Goal: Task Accomplishment & Management: Manage account settings

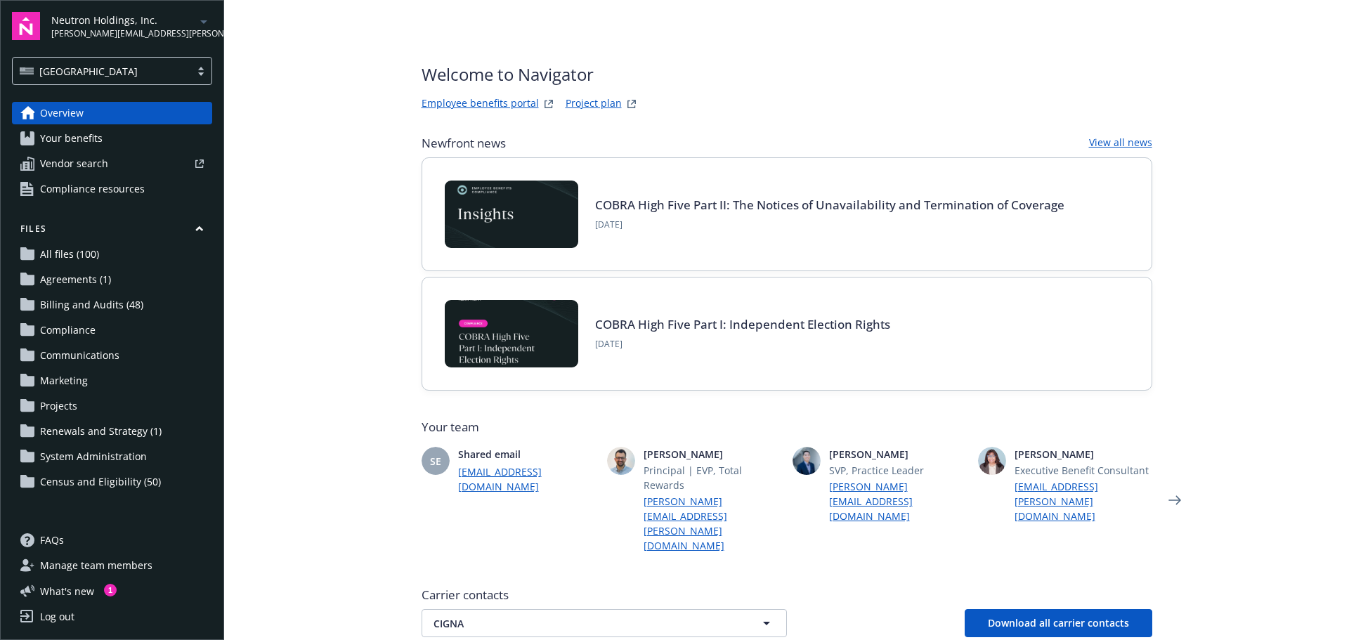
click at [203, 26] on icon "arrowDropDown" at bounding box center [203, 21] width 17 height 17
click at [310, 54] on main "Welcome to Navigator Employee benefits portal Project plan Newfront news View a…" at bounding box center [786, 320] width 1125 height 640
click at [98, 308] on span "Billing and Audits (48)" at bounding box center [91, 305] width 103 height 22
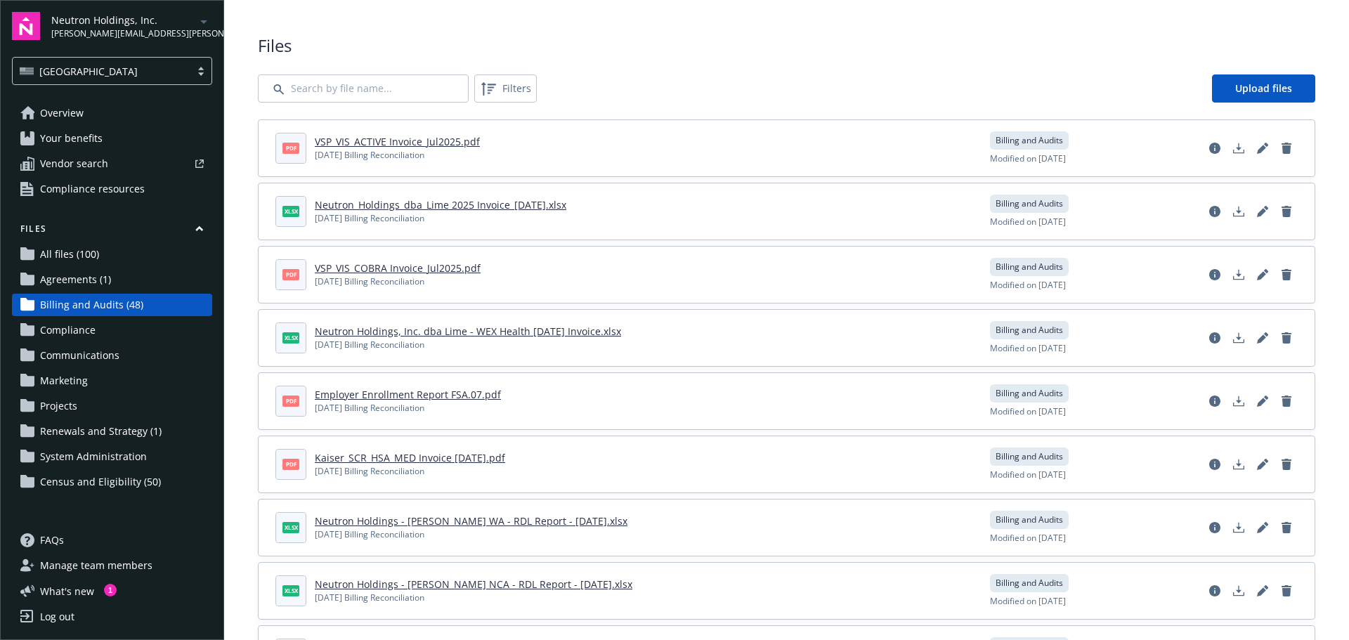
drag, startPoint x: 433, startPoint y: 156, endPoint x: 313, endPoint y: 157, distance: 119.4
click at [313, 157] on header "pdf VSP_VIS_ACTIVE Invoice_Jul2025.pdf [DATE] Billing Reconciliation" at bounding box center [624, 148] width 698 height 31
copy div "[DATE] Billing Reconciliation"
click at [1265, 78] on link "Upload files" at bounding box center [1263, 88] width 103 height 28
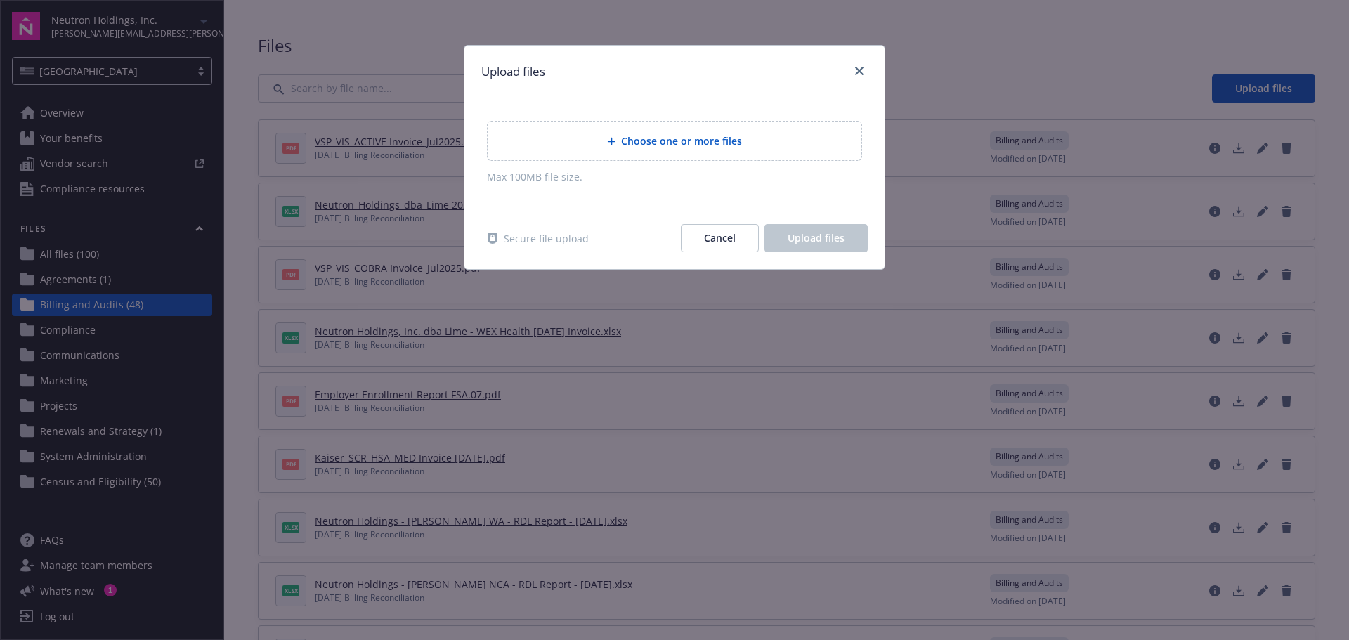
click at [655, 126] on div "Choose one or more files" at bounding box center [675, 141] width 374 height 39
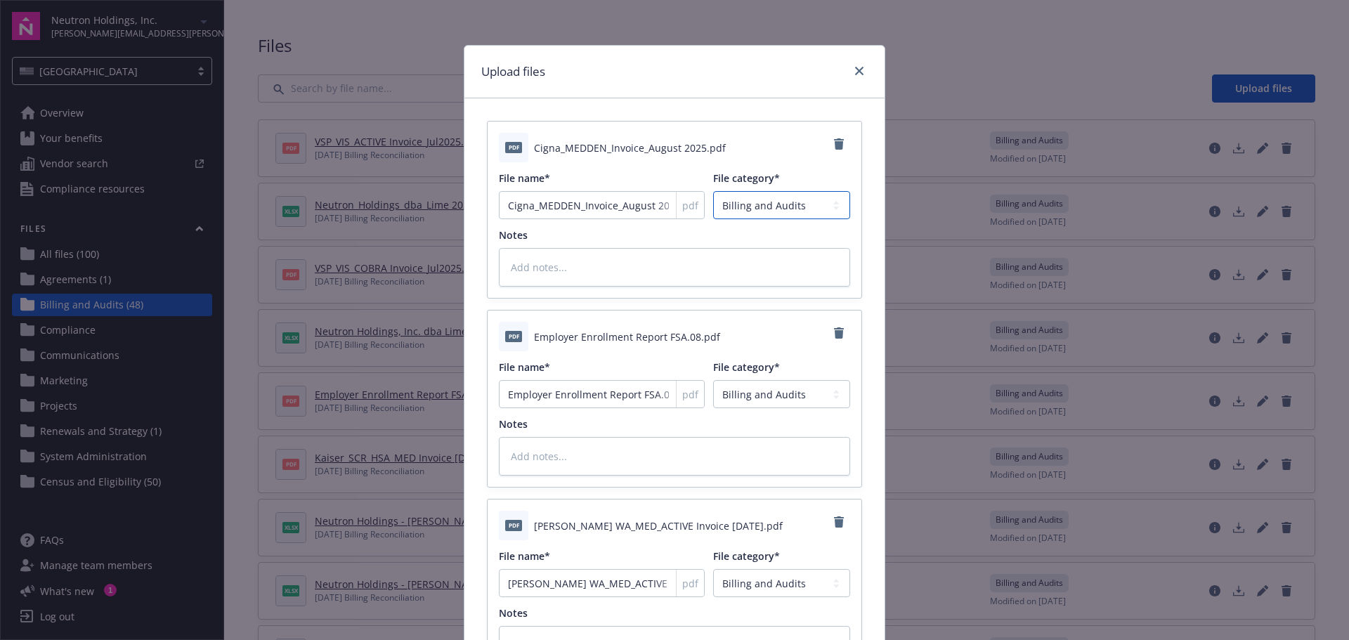
click at [762, 212] on select "Agreements Billing and Audits Census and Eligibility Communications Compliance …" at bounding box center [781, 205] width 137 height 28
click at [580, 274] on textarea at bounding box center [674, 267] width 351 height 39
paste textarea "[DATE] Billing Reconciliation"
type textarea "x"
type textarea "[DATE] Billing Reconciliation"
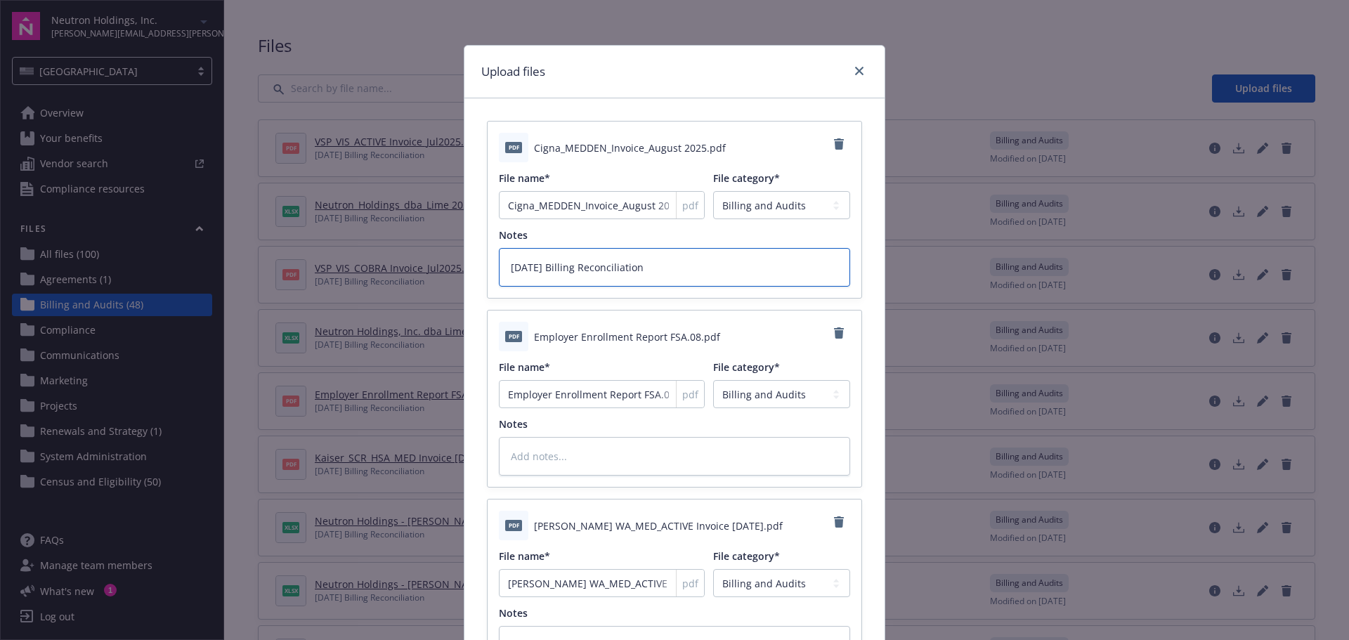
click at [521, 270] on textarea "[DATE] Billing Reconciliation" at bounding box center [674, 267] width 351 height 39
type textarea "x"
type textarea "[DATE] Billing Reconciliation"
type textarea "x"
type textarea "Ju 2025 Billing Reconciliation"
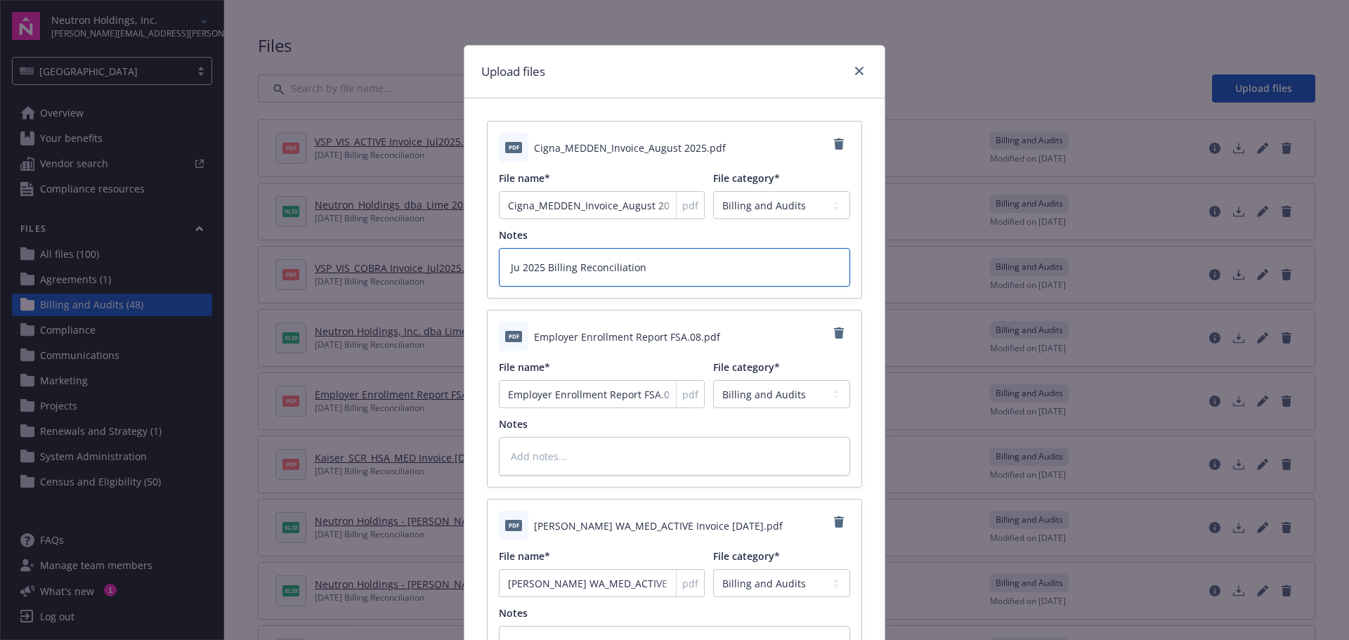
type textarea "x"
type textarea "J 2025 Billing Reconciliation"
type textarea "x"
type textarea "2025 Billing Reconciliation"
type textarea "x"
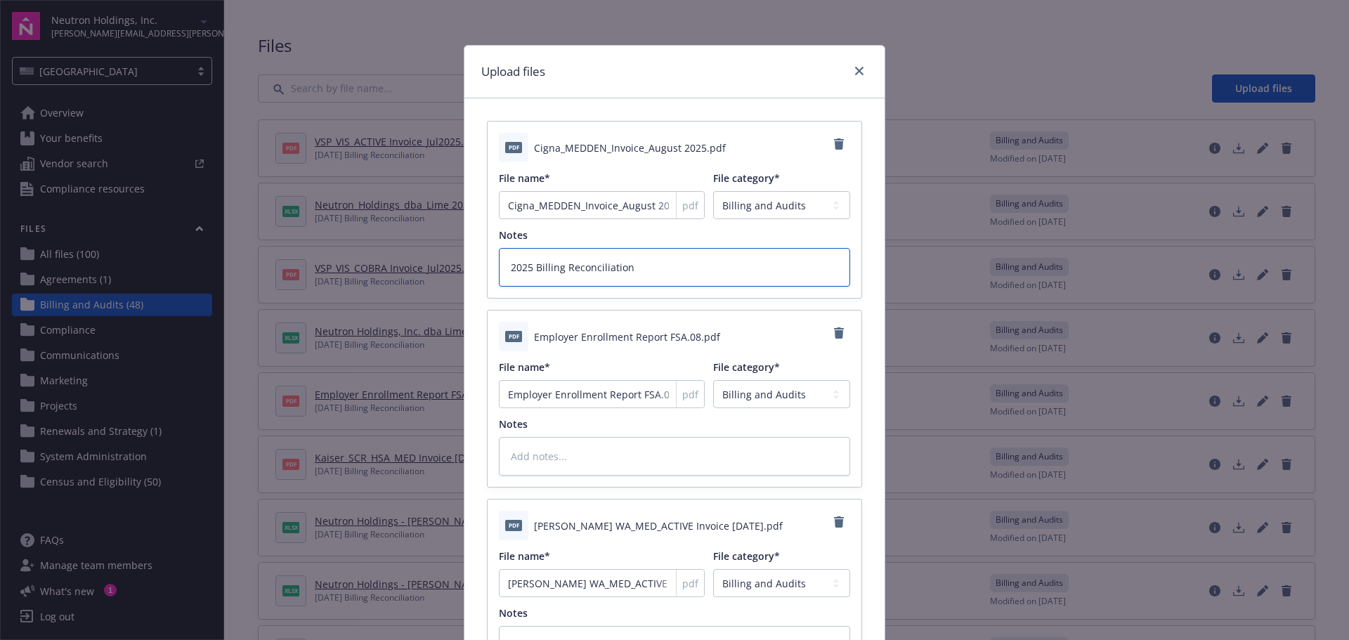
type textarea "A 2025 Billing Reconciliation"
type textarea "x"
type textarea "Au 2025 Billing Reconciliation"
type textarea "x"
type textarea "[DATE] Billing Reconciliation"
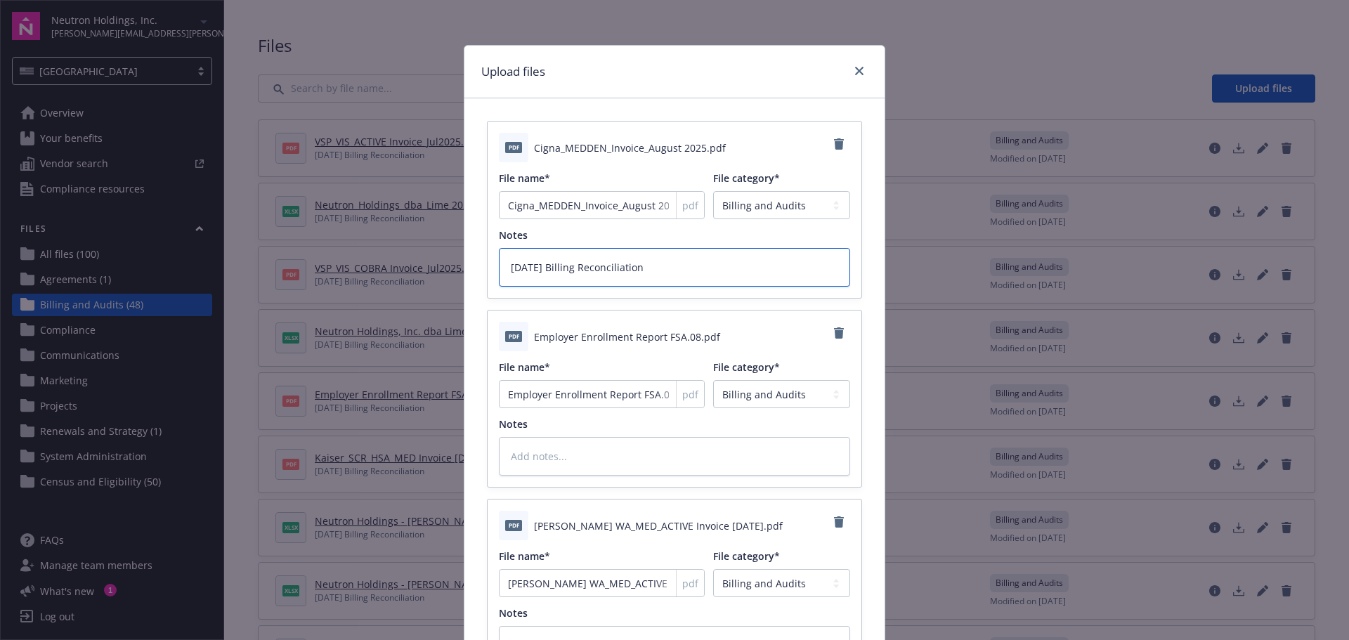
type textarea "x"
type textarea "Augu 2025 Billing Reconciliation"
type textarea "x"
type textarea "Augus 2025 Billing Reconciliation"
type textarea "x"
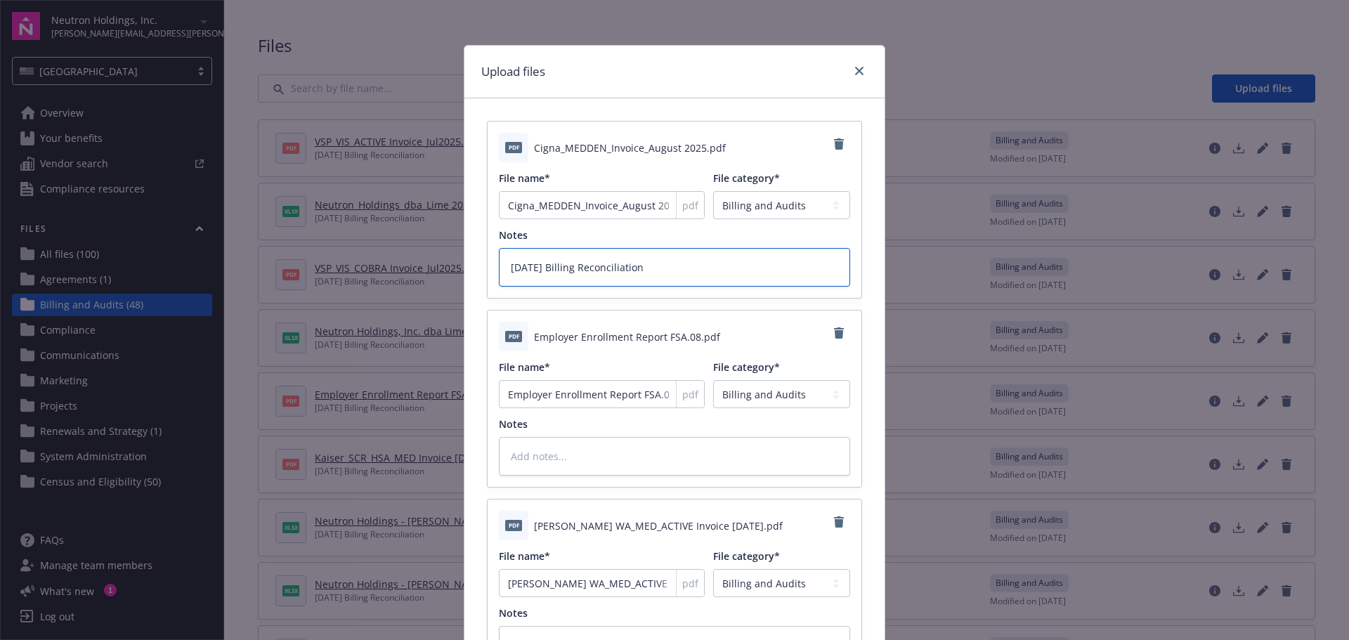
drag, startPoint x: 669, startPoint y: 268, endPoint x: 433, endPoint y: 262, distance: 235.4
click at [433, 262] on div "Upload files pdf Cigna_MEDDEN_Invoice_August 2025.pdf File name* Cigna_MEDDEN_I…" at bounding box center [674, 320] width 1349 height 640
type textarea "[DATE] Billing Reconciliation"
click at [600, 453] on textarea at bounding box center [674, 456] width 351 height 39
paste textarea "[DATE] Billing Reconciliation"
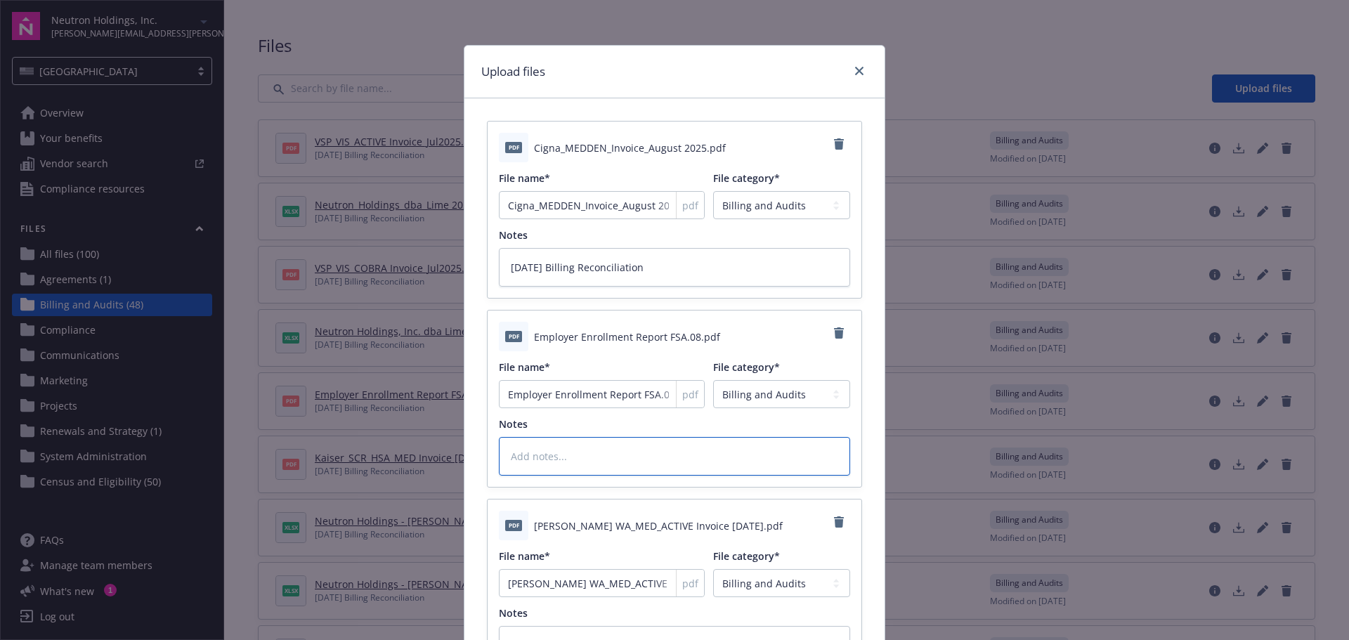
type textarea "x"
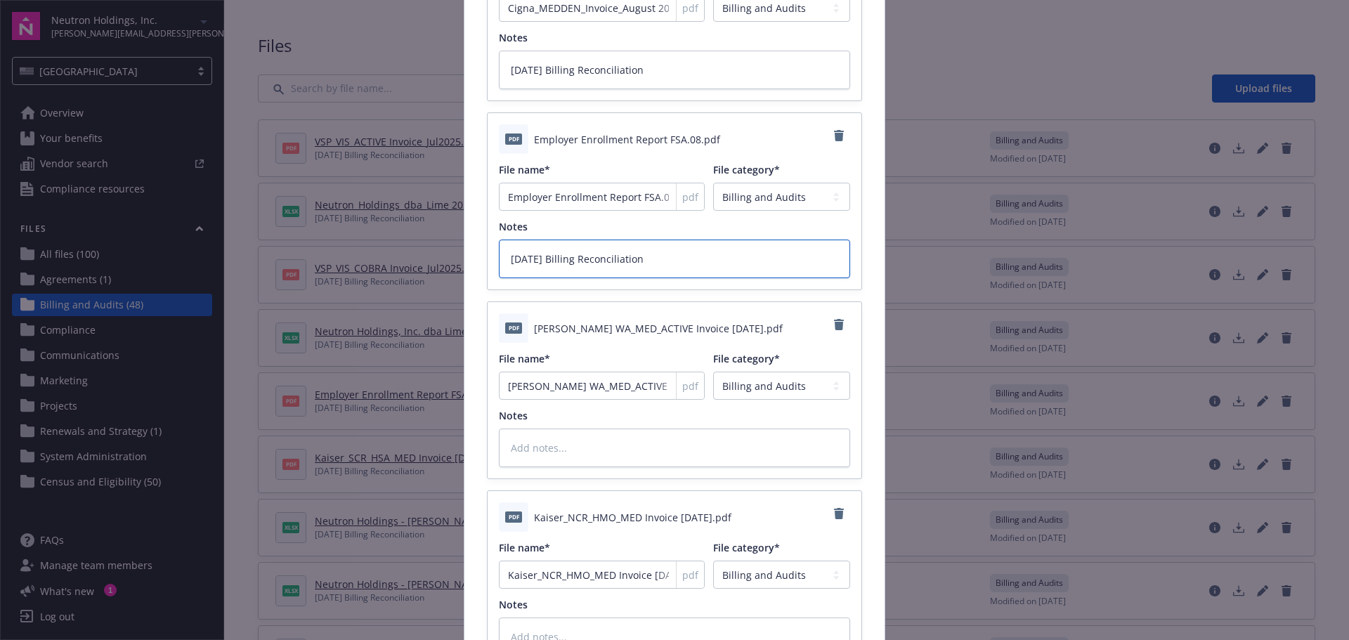
scroll to position [211, 0]
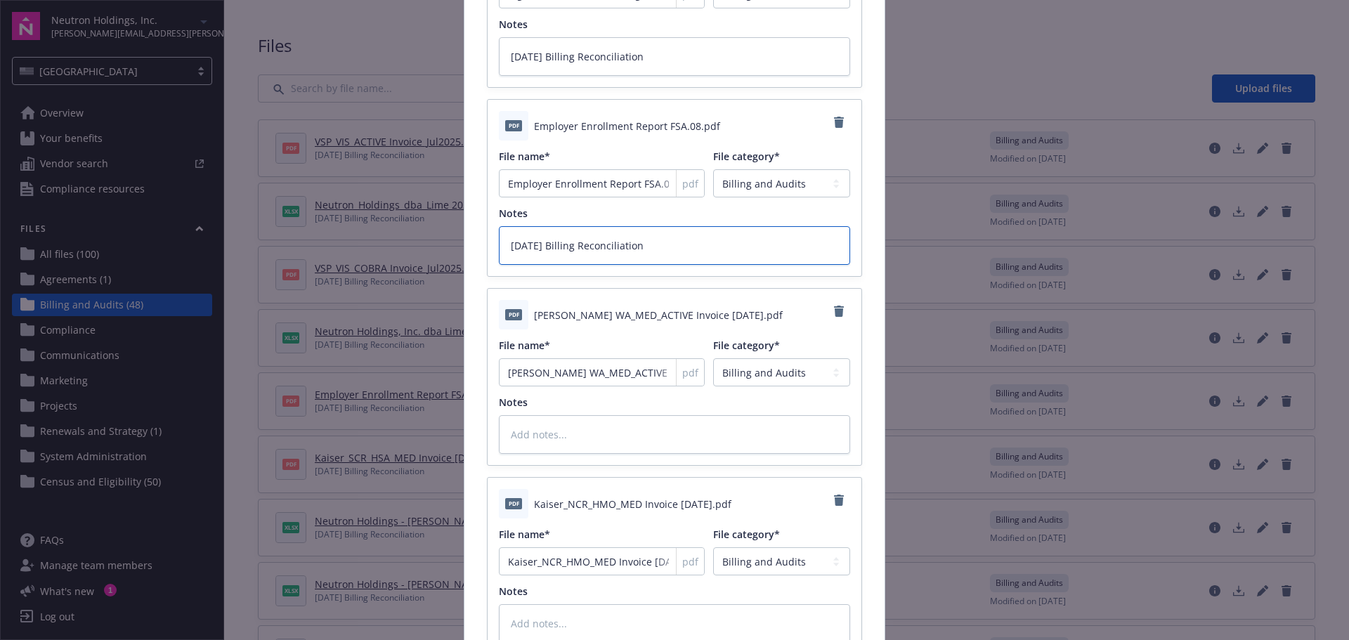
type textarea "[DATE] Billing Reconciliation"
click at [615, 415] on textarea at bounding box center [674, 434] width 351 height 39
paste textarea "[DATE] Billing Reconciliation"
type textarea "x"
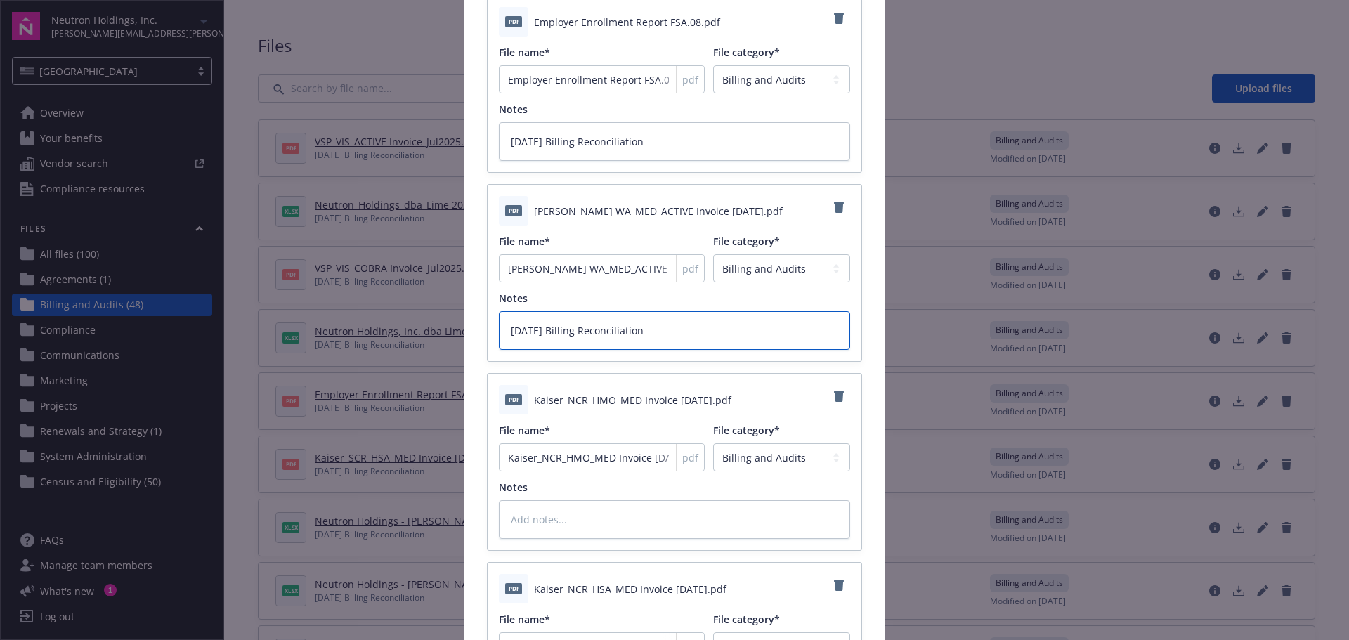
scroll to position [422, 0]
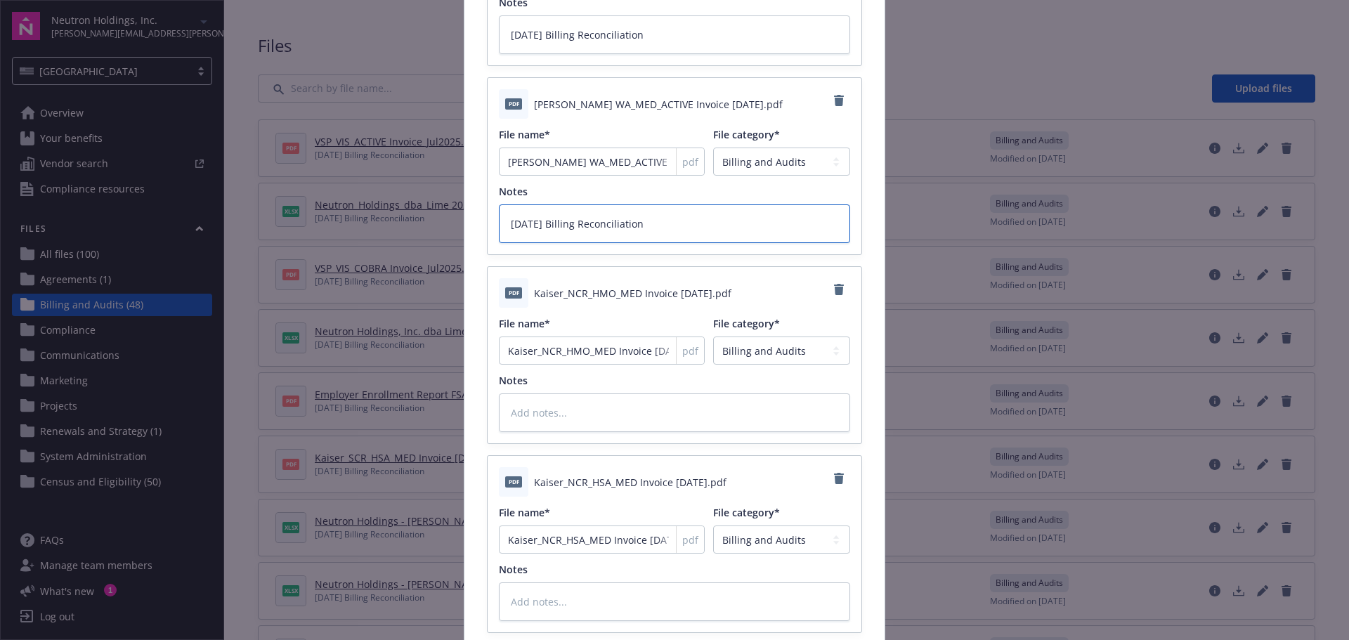
type textarea "[DATE] Billing Reconciliation"
click at [615, 416] on textarea at bounding box center [674, 412] width 351 height 39
paste textarea "[DATE] Billing Reconciliation"
type textarea "x"
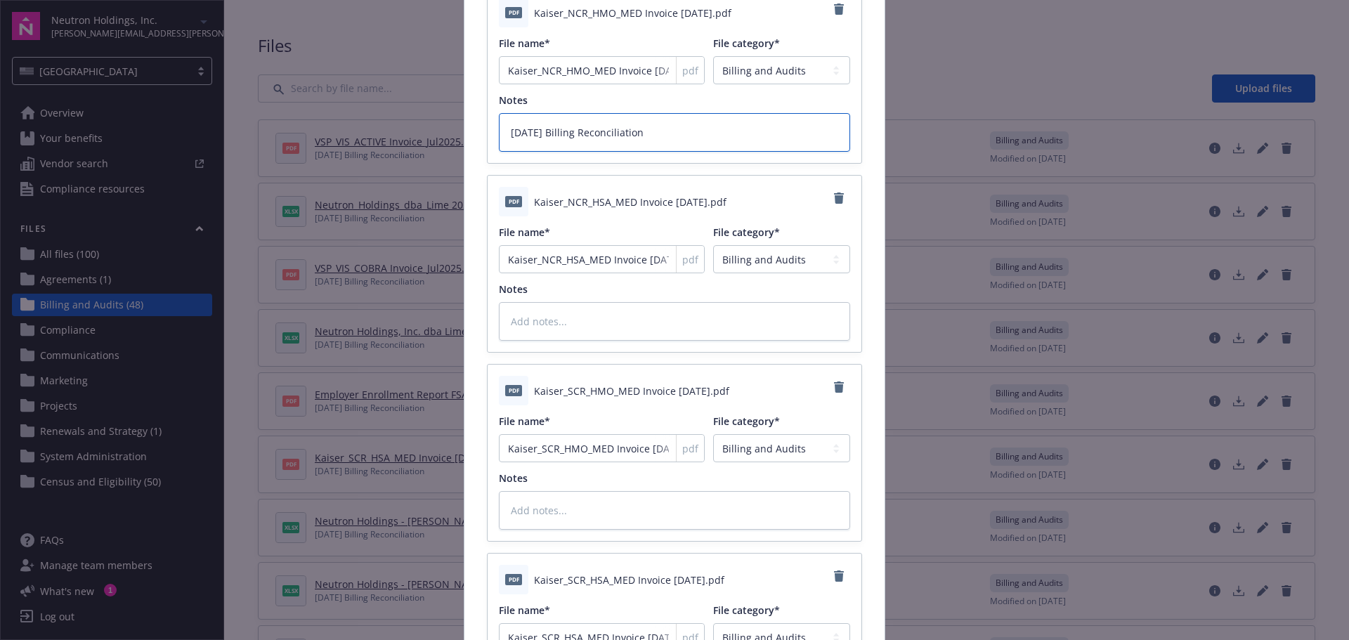
scroll to position [703, 0]
type textarea "[DATE] Billing Reconciliation"
click at [590, 328] on textarea at bounding box center [674, 320] width 351 height 39
paste textarea "[DATE] Billing Reconciliation"
type textarea "x"
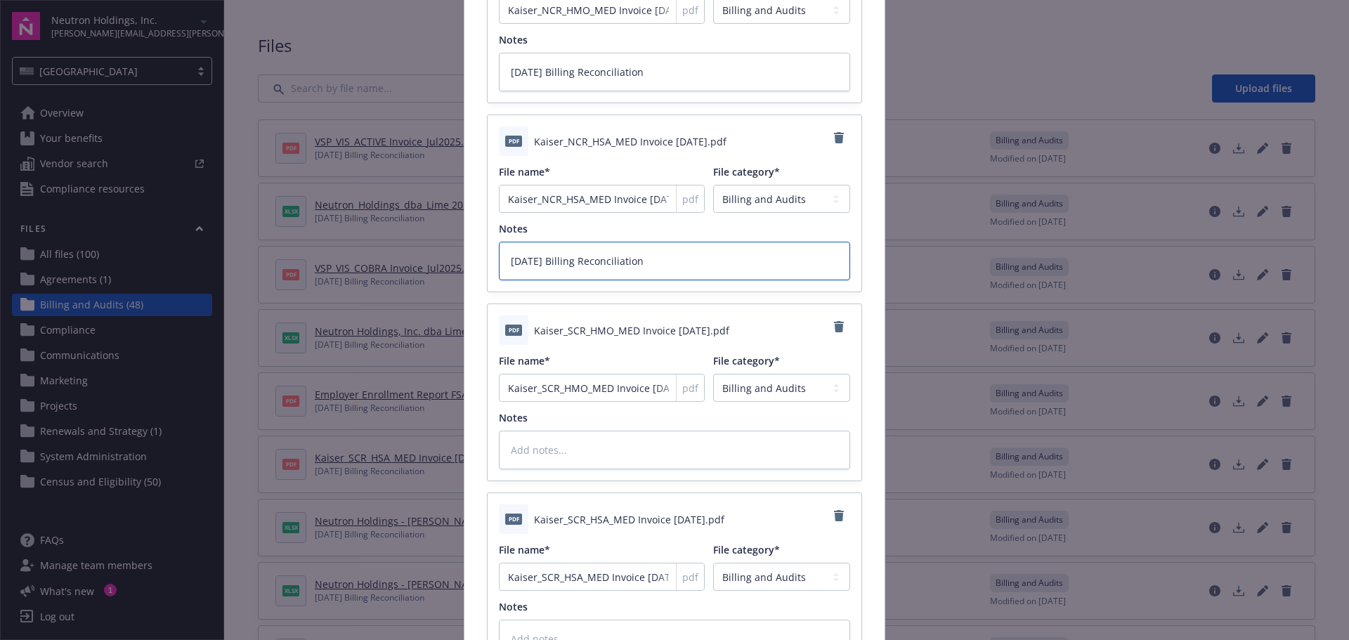
scroll to position [843, 0]
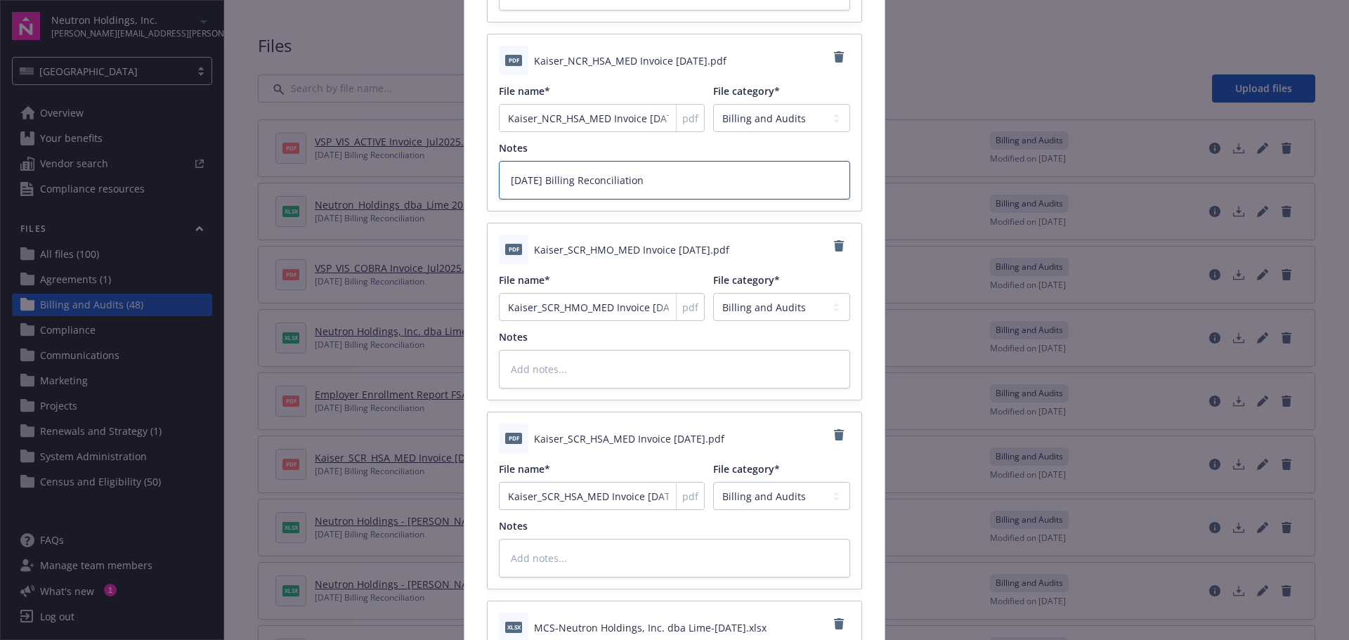
type textarea "[DATE] Billing Reconciliation"
click at [596, 363] on textarea at bounding box center [674, 369] width 351 height 39
paste textarea "[DATE] Billing Reconciliation"
type textarea "x"
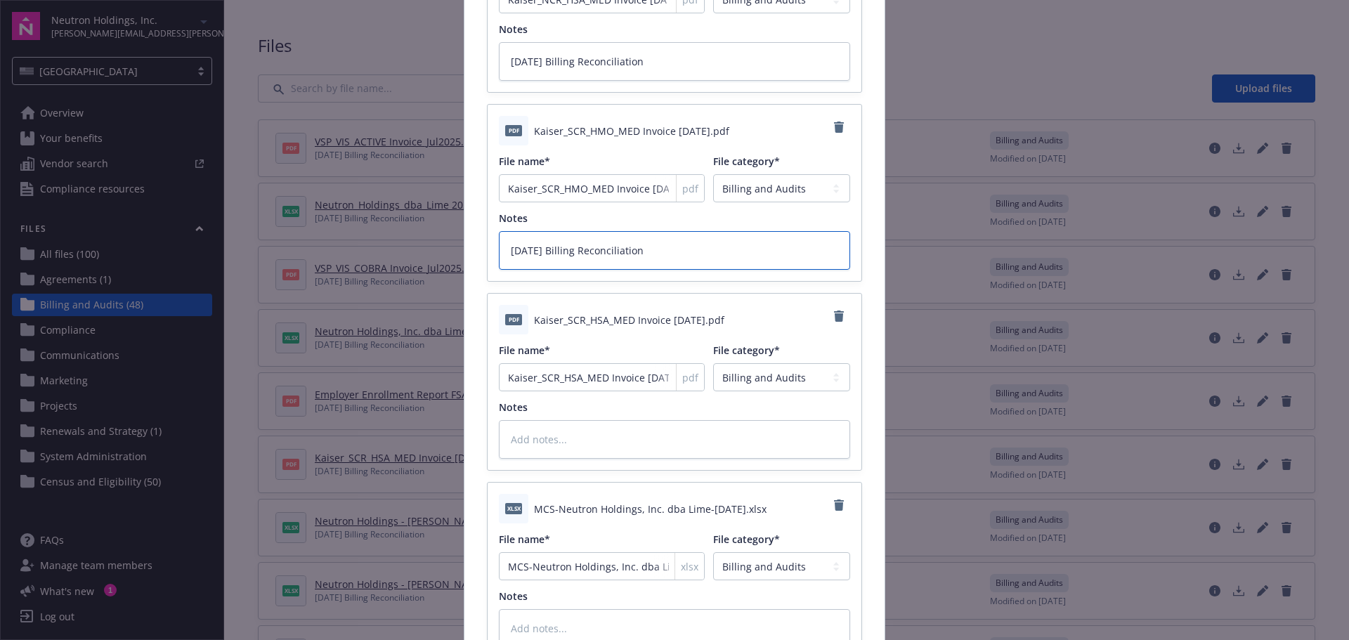
scroll to position [1054, 0]
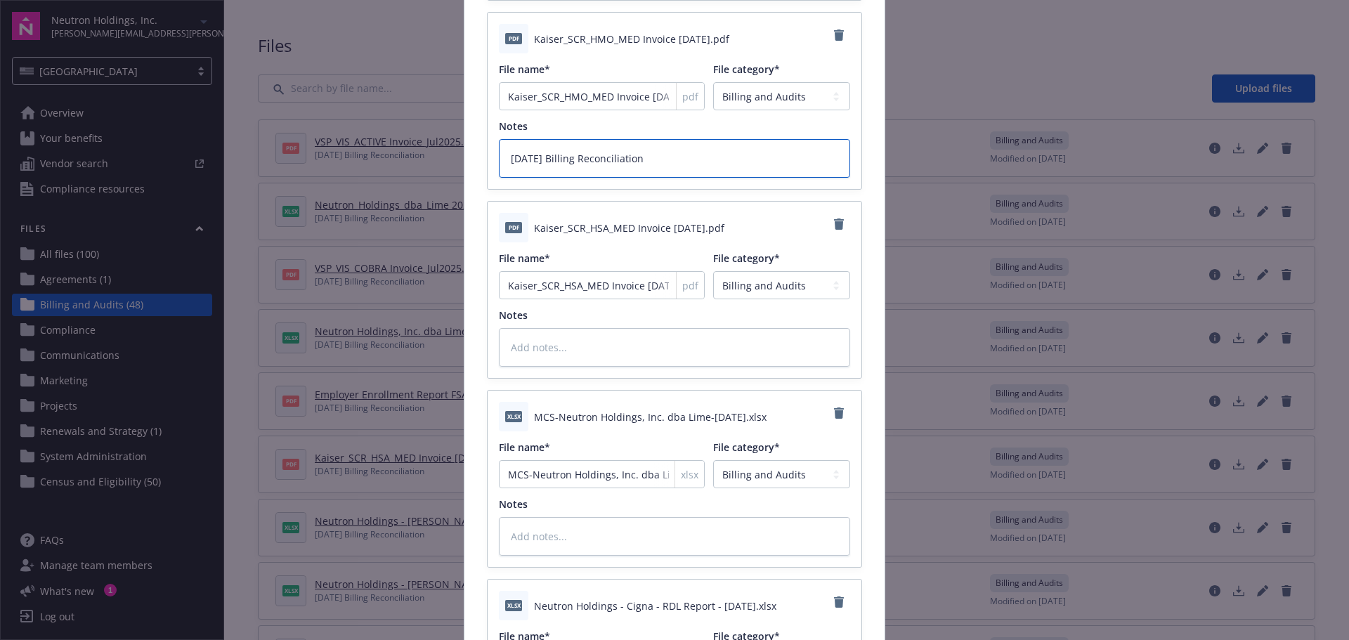
type textarea "[DATE] Billing Reconciliation"
click at [578, 342] on textarea at bounding box center [674, 347] width 351 height 39
paste textarea "[DATE] Billing Reconciliation"
type textarea "x"
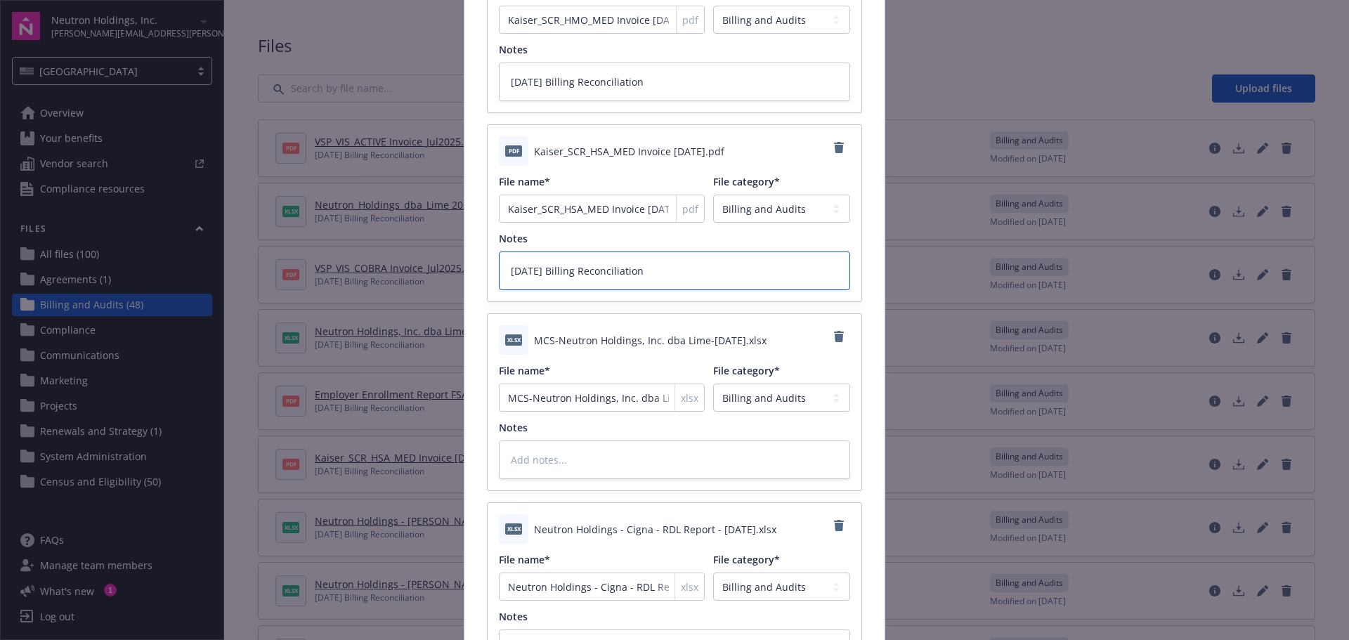
scroll to position [1265, 0]
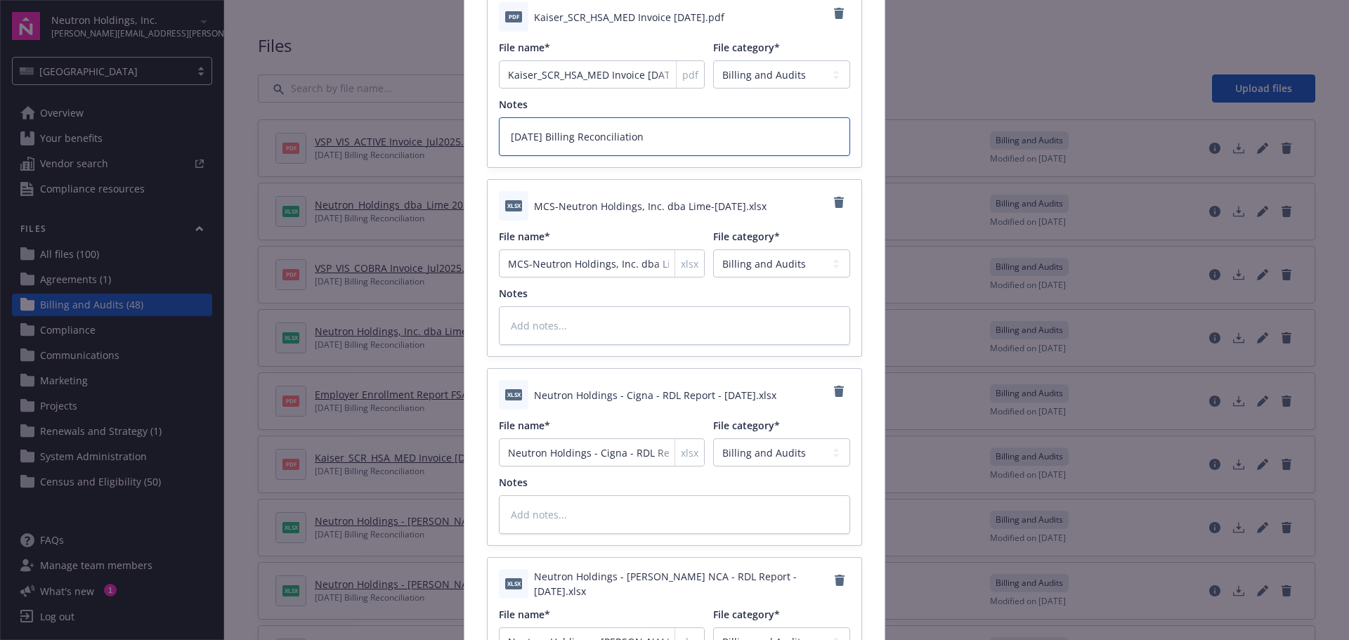
type textarea "[DATE] Billing Reconciliation"
click at [583, 320] on textarea at bounding box center [674, 325] width 351 height 39
paste textarea "[DATE] Billing Reconciliation"
type textarea "x"
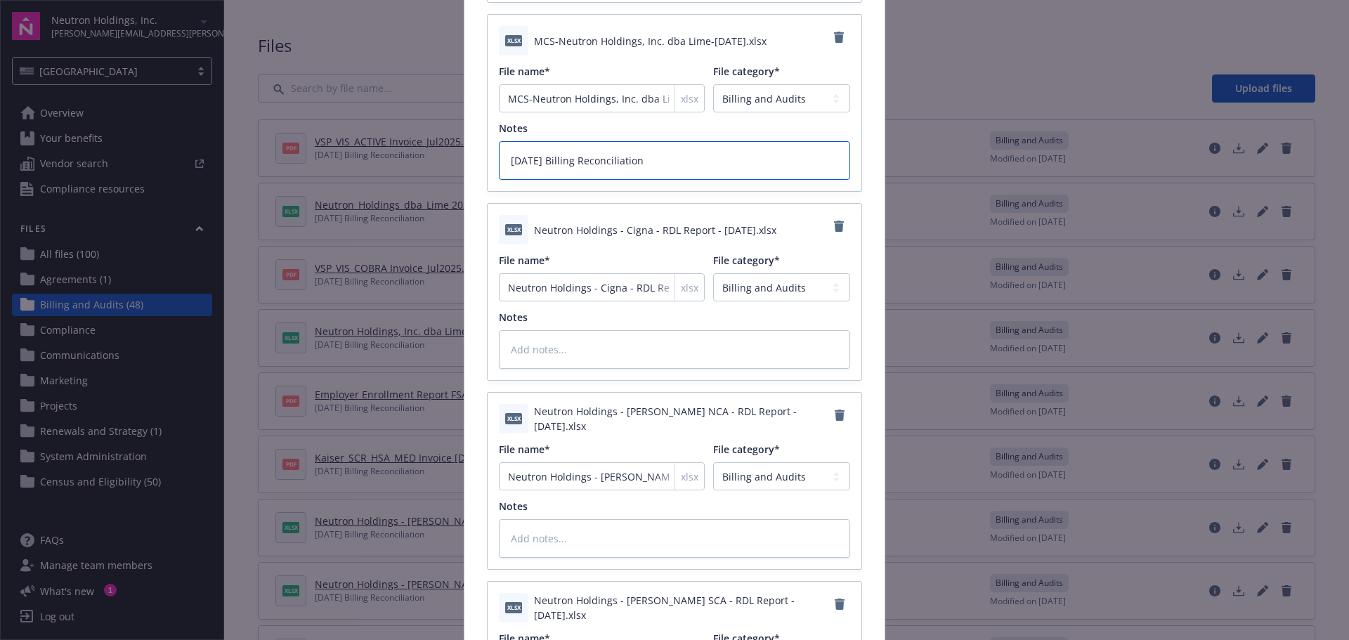
scroll to position [1475, 0]
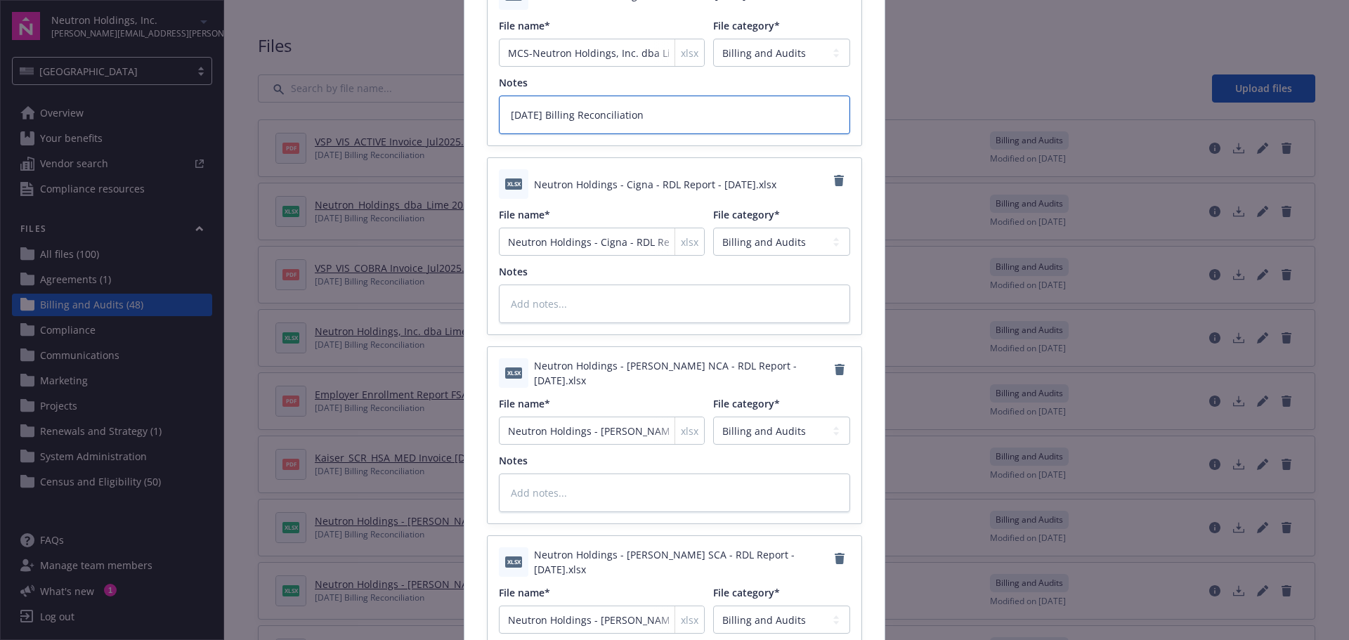
type textarea "[DATE] Billing Reconciliation"
click at [574, 298] on textarea at bounding box center [674, 304] width 351 height 39
paste textarea "[DATE] Billing Reconciliation"
type textarea "x"
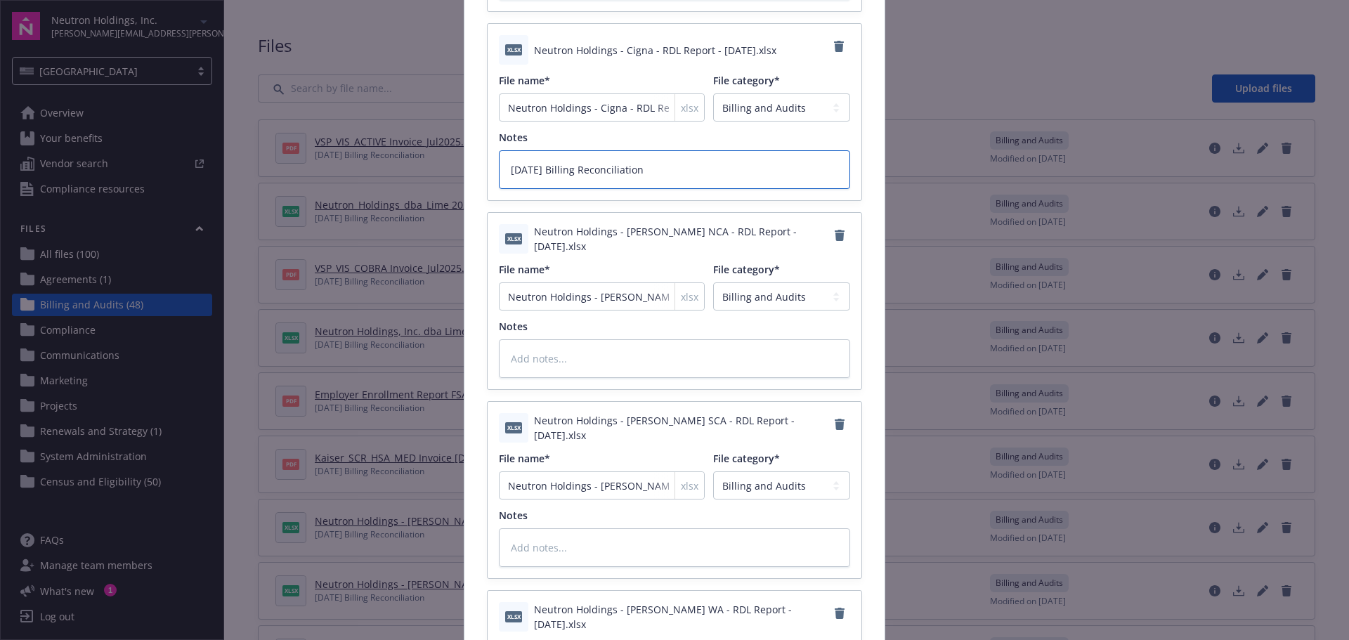
scroll to position [1616, 0]
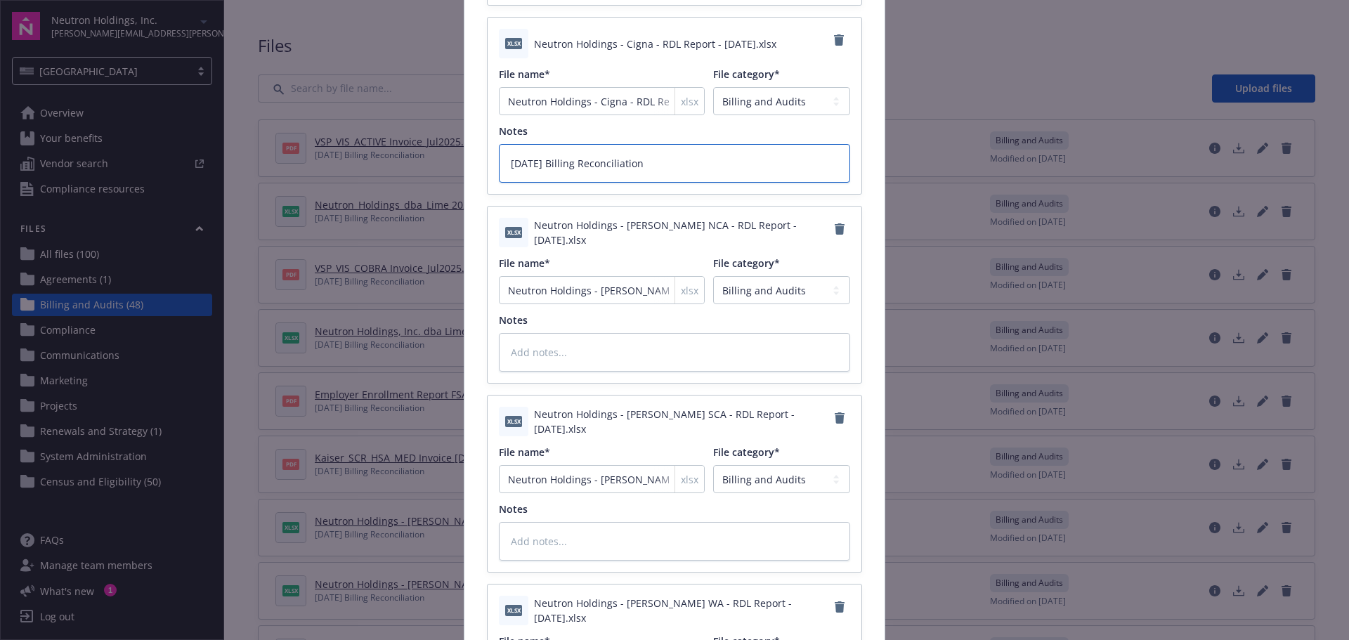
type textarea "[DATE] Billing Reconciliation"
click at [575, 369] on textarea at bounding box center [674, 352] width 351 height 39
paste textarea "[DATE] Billing Reconciliation"
type textarea "x"
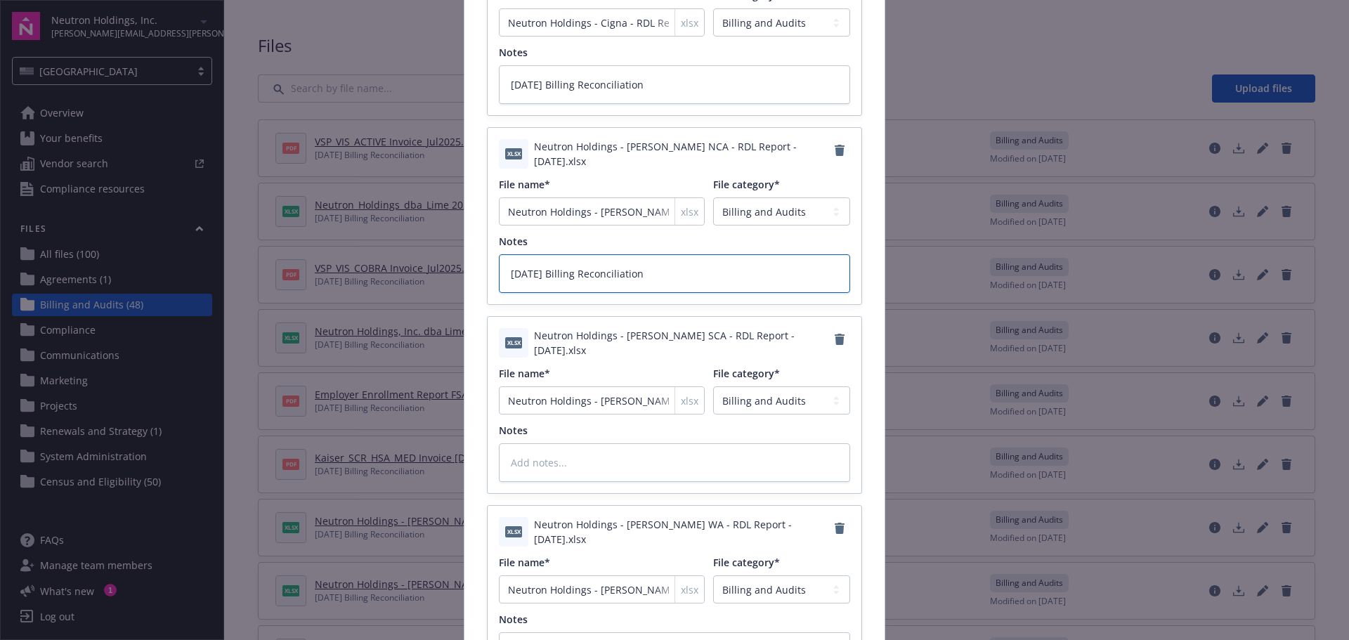
scroll to position [1827, 0]
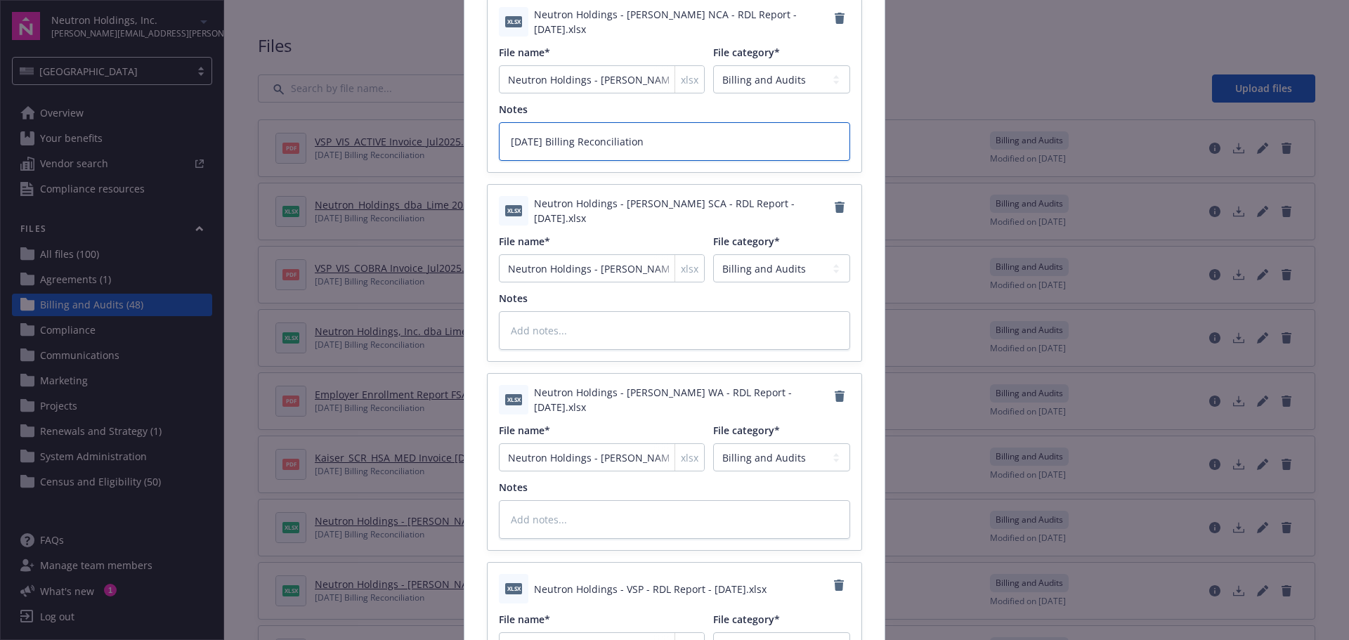
type textarea "[DATE] Billing Reconciliation"
click at [569, 329] on textarea at bounding box center [674, 330] width 351 height 39
paste textarea "[DATE] Billing Reconciliation"
type textarea "x"
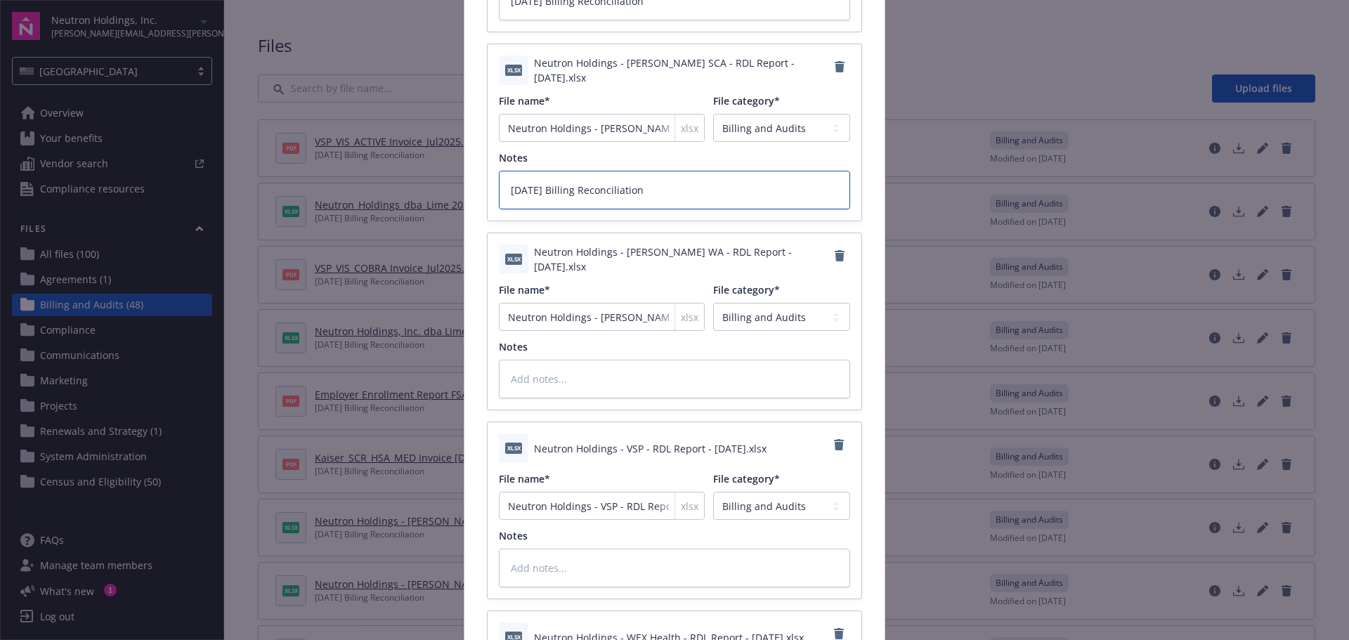
type textarea "[DATE] Billing Reconciliation"
click at [589, 372] on textarea at bounding box center [674, 379] width 351 height 39
paste textarea "[DATE] Billing Reconciliation"
type textarea "x"
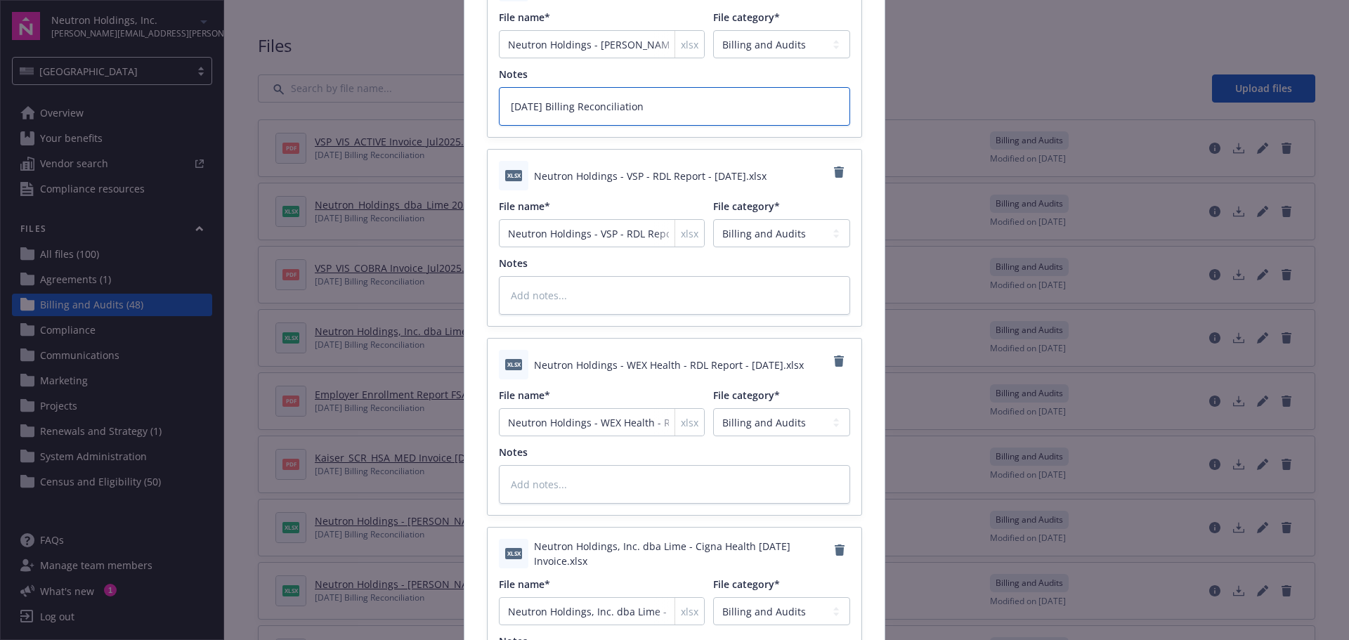
scroll to position [2248, 0]
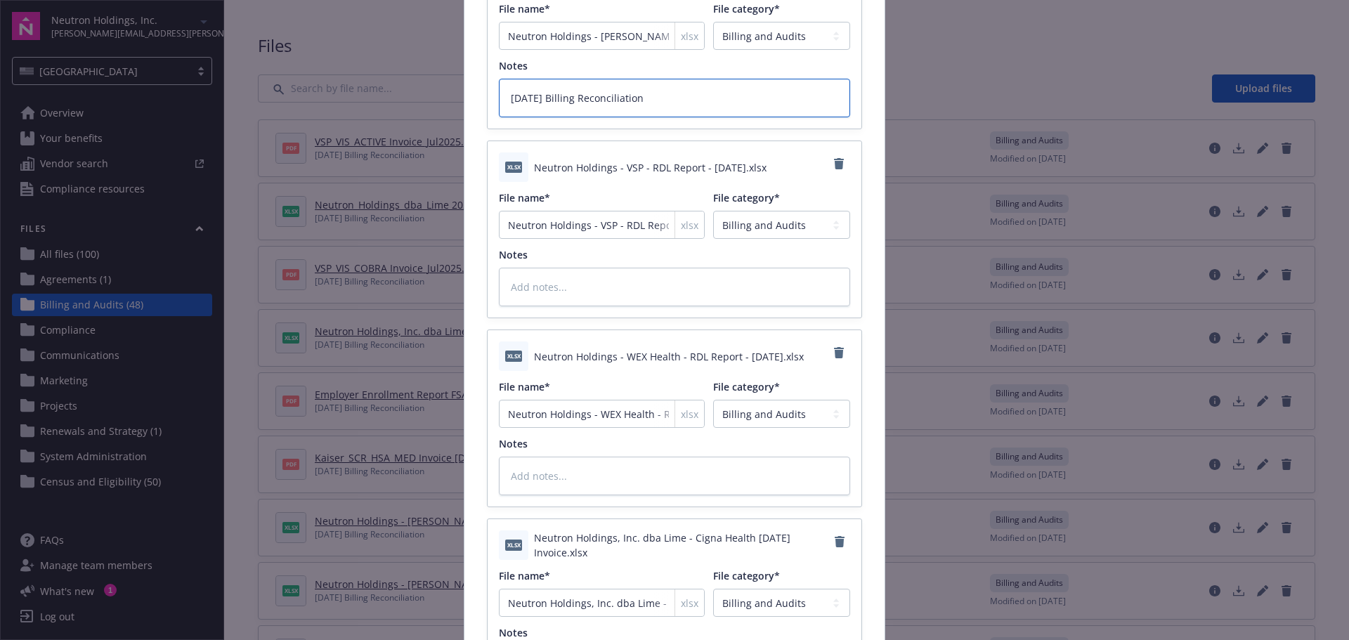
type textarea "[DATE] Billing Reconciliation"
click at [562, 278] on textarea at bounding box center [674, 287] width 351 height 39
paste textarea "[DATE] Billing Reconciliation"
type textarea "x"
type textarea "[DATE] Billing Reconciliation"
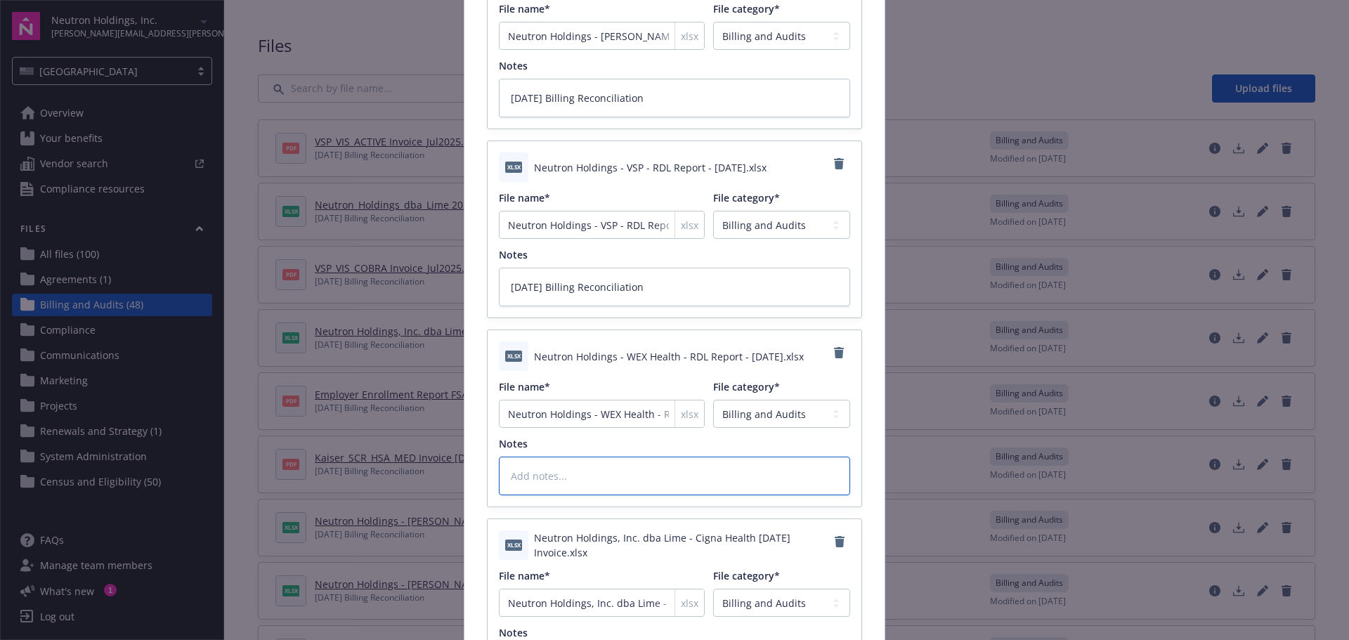
click at [584, 483] on textarea at bounding box center [674, 476] width 351 height 39
paste textarea "[DATE] Billing Reconciliation"
type textarea "x"
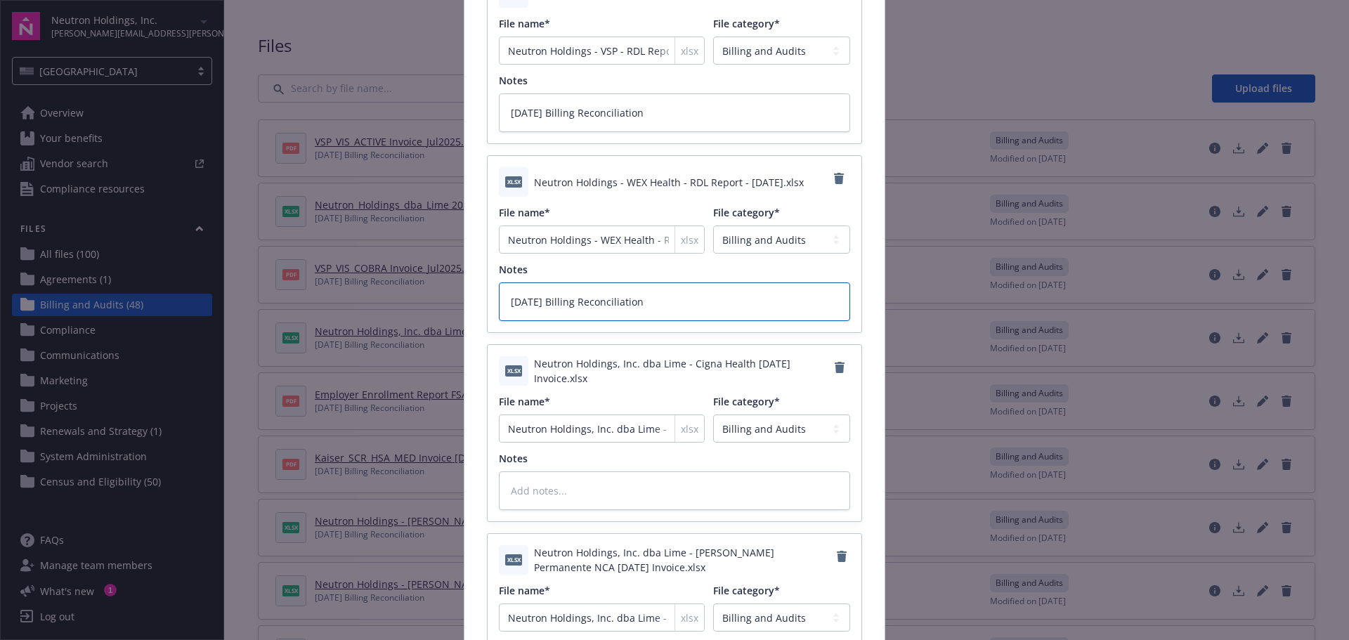
scroll to position [2459, 0]
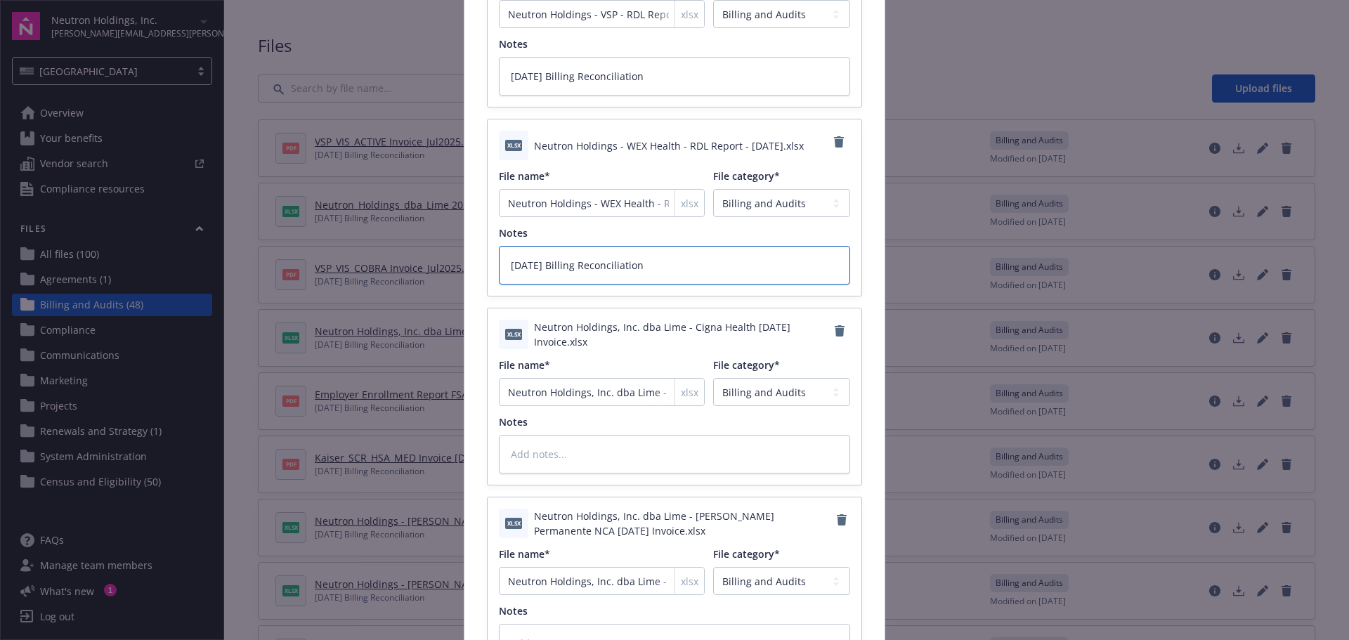
type textarea "[DATE] Billing Reconciliation"
click at [585, 443] on textarea at bounding box center [674, 454] width 351 height 39
paste textarea "[DATE] Billing Reconciliation"
type textarea "x"
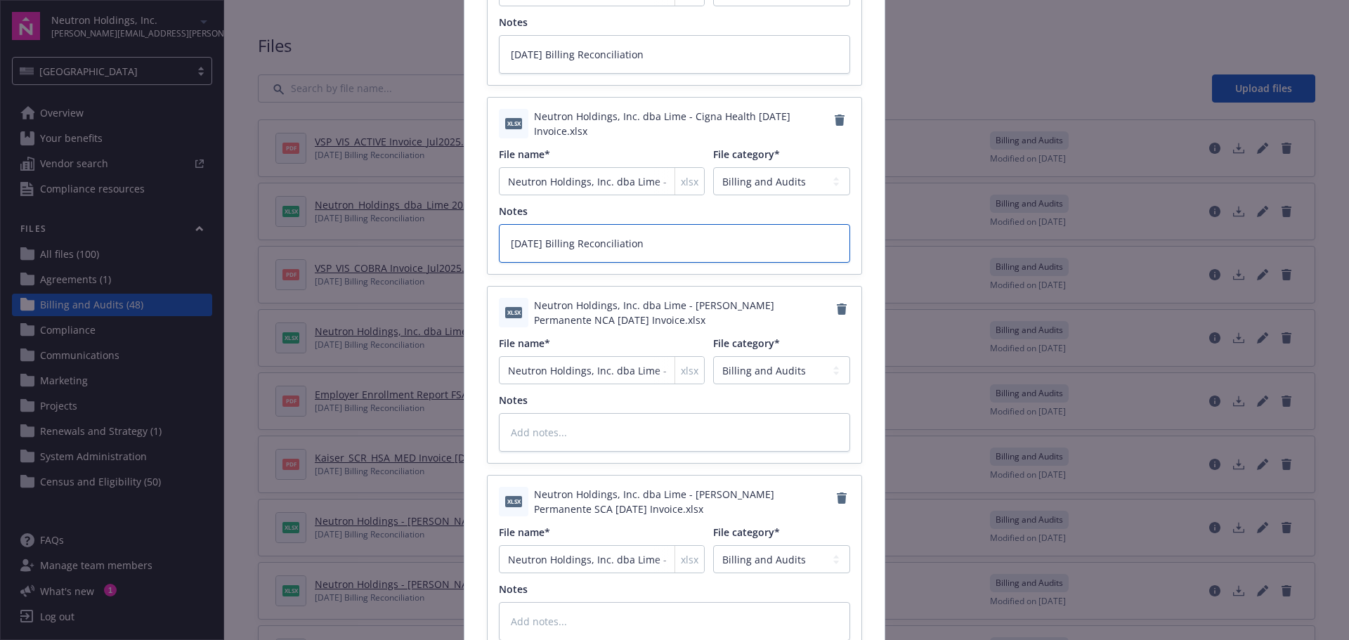
type textarea "[DATE] Billing Reconciliation"
click at [584, 431] on textarea at bounding box center [674, 432] width 351 height 39
paste textarea "[DATE] Billing Reconciliation"
type textarea "x"
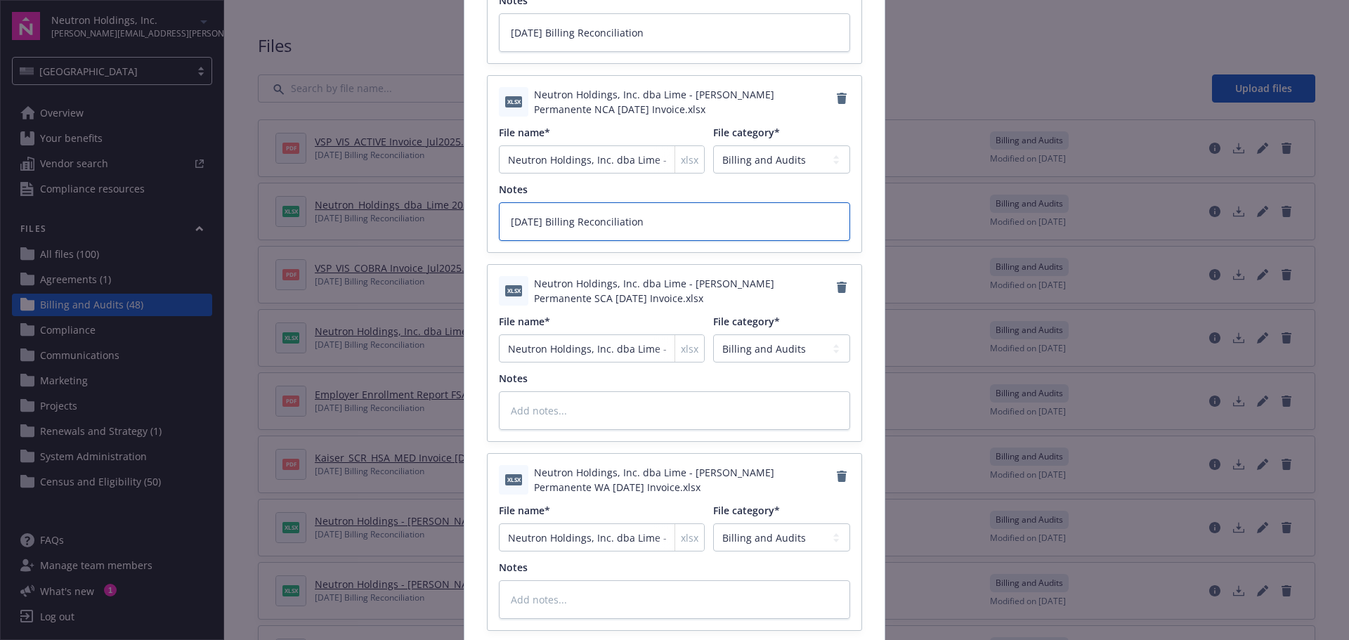
type textarea "[DATE] Billing Reconciliation"
click at [577, 400] on textarea at bounding box center [674, 410] width 351 height 39
paste textarea "[DATE] Billing Reconciliation"
type textarea "x"
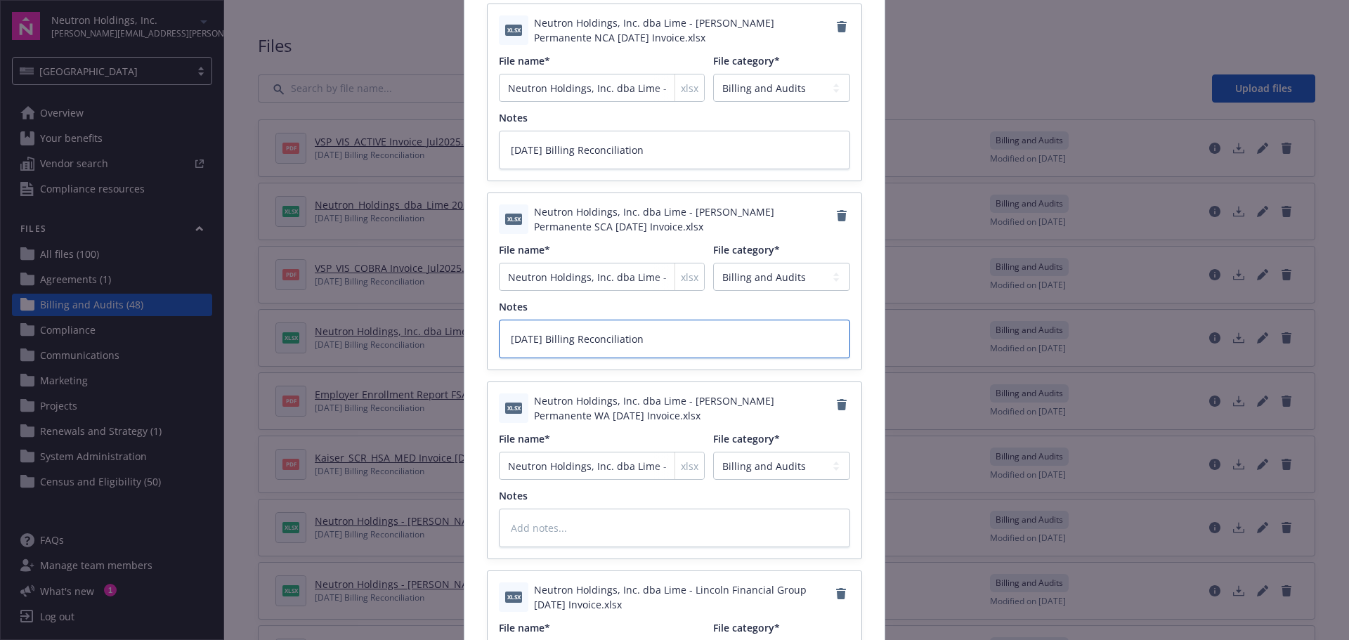
scroll to position [3021, 0]
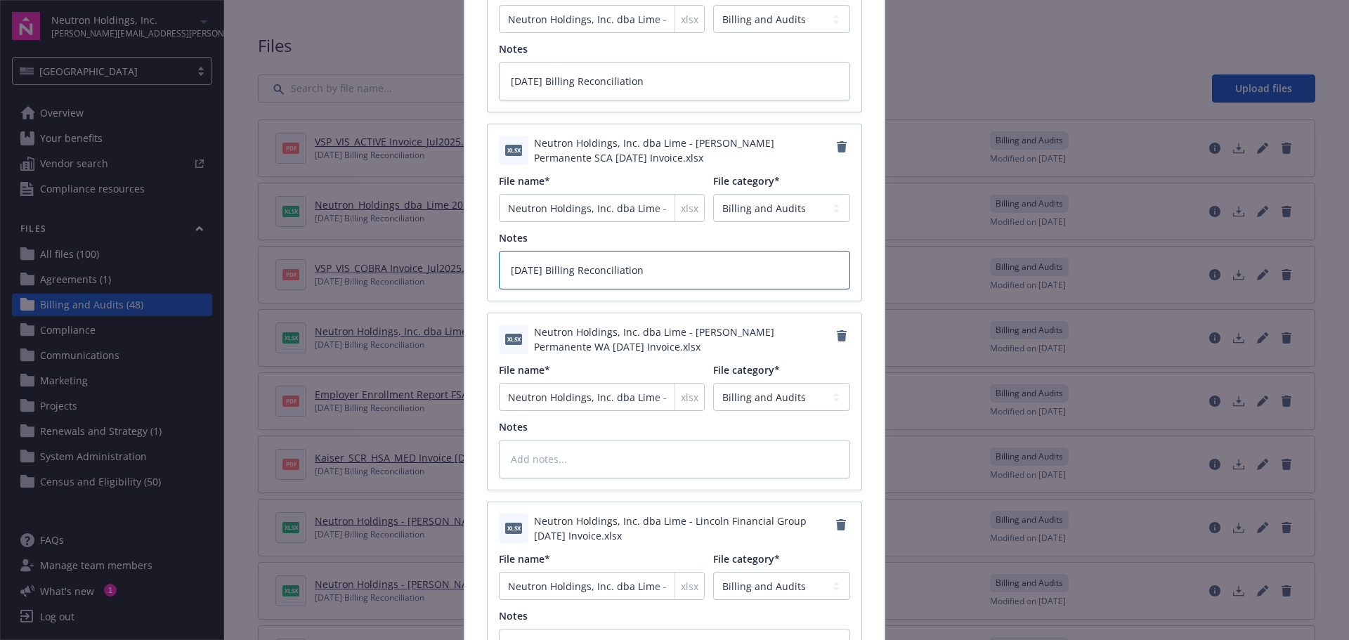
type textarea "[DATE] Billing Reconciliation"
click at [598, 479] on div "xlsx Neutron Holdings, Inc. dba Lime - [PERSON_NAME] Permanente WA [DATE] Invoi…" at bounding box center [675, 401] width 374 height 176
click at [590, 463] on textarea at bounding box center [674, 459] width 351 height 39
paste textarea "[DATE] Billing Reconciliation"
type textarea "x"
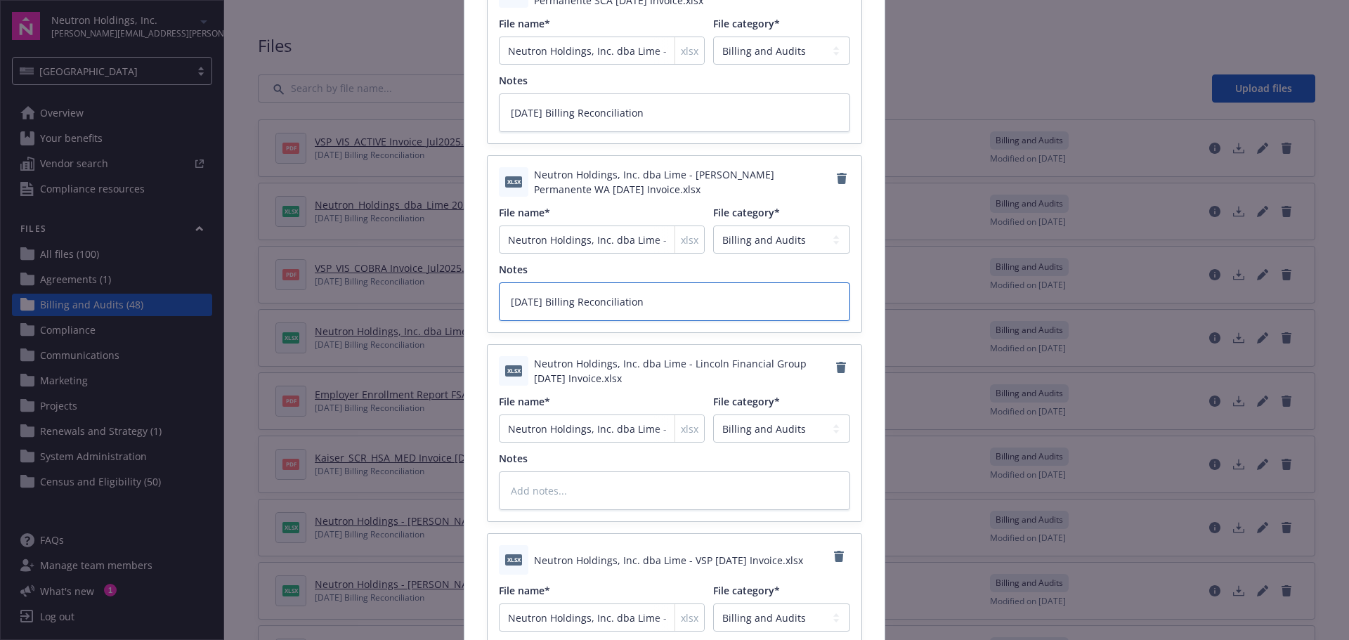
scroll to position [3302, 0]
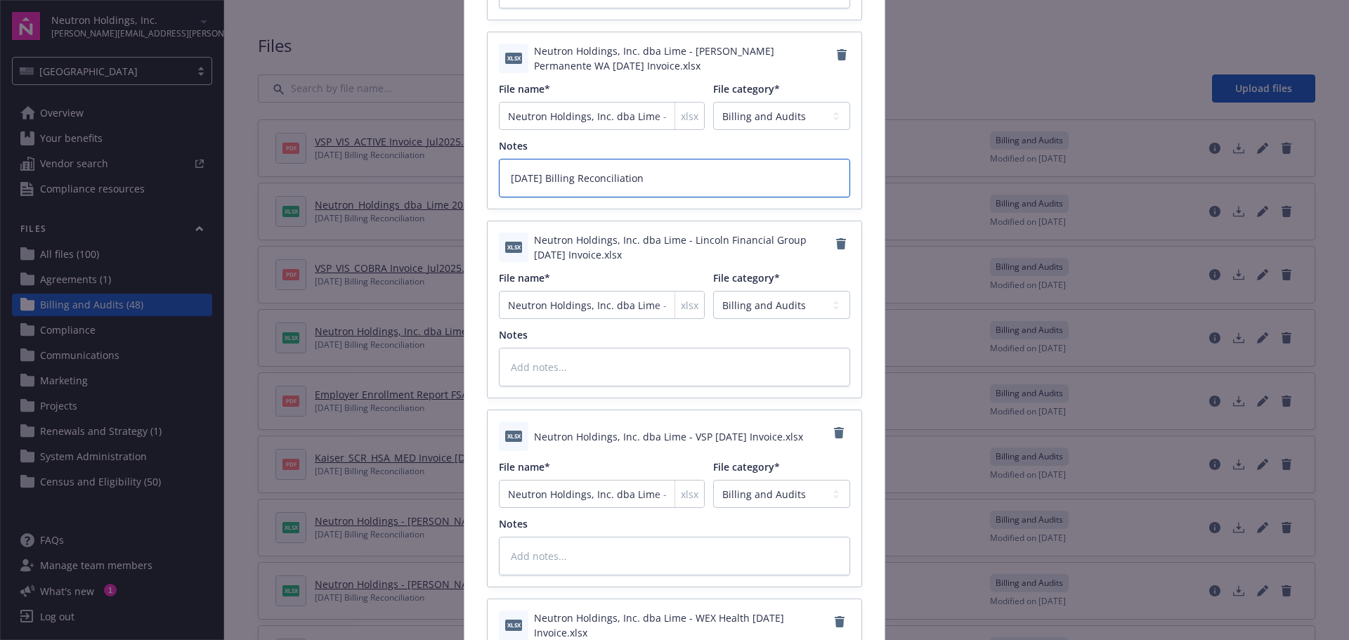
type textarea "[DATE] Billing Reconciliation"
click at [556, 376] on textarea at bounding box center [674, 367] width 351 height 39
paste textarea "[DATE] Billing Reconciliation"
type textarea "x"
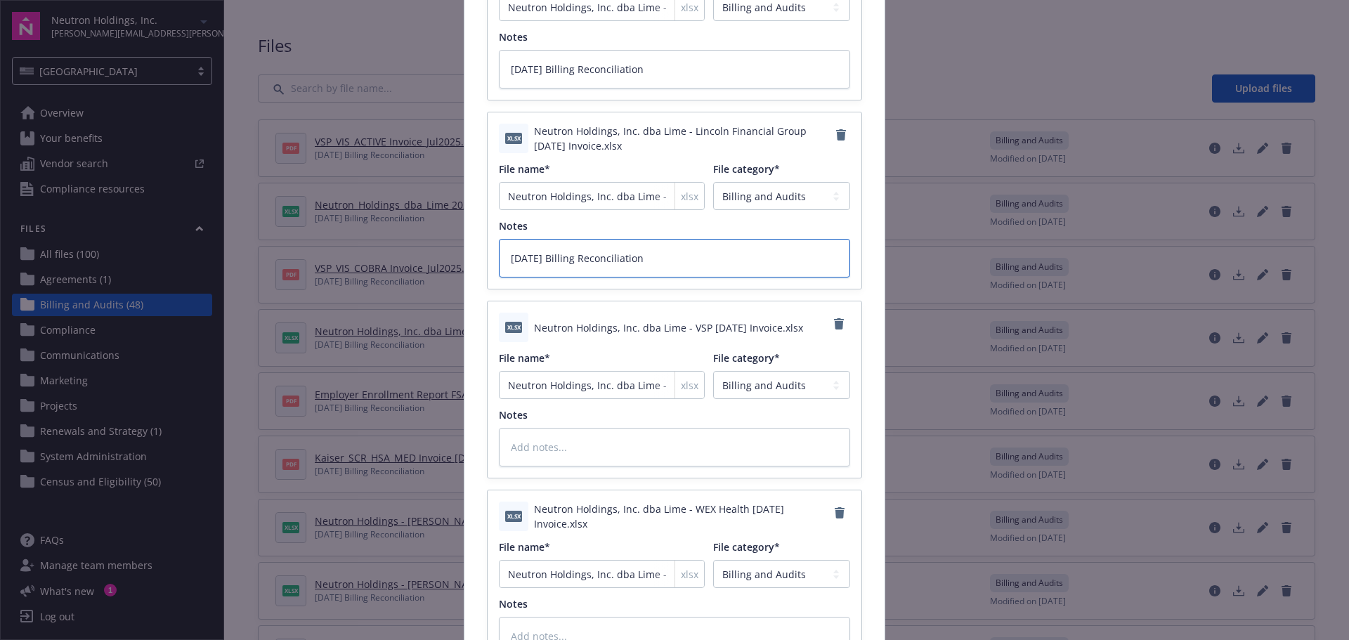
scroll to position [3513, 0]
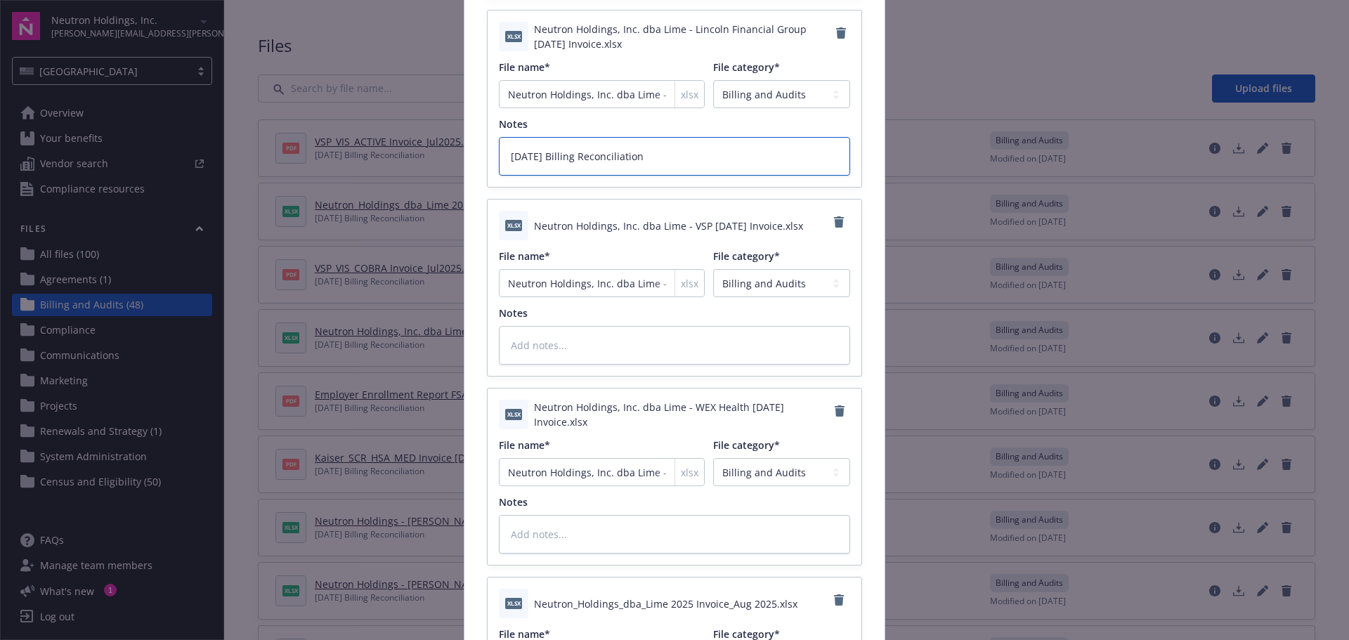
type textarea "[DATE] Billing Reconciliation"
click at [546, 339] on textarea at bounding box center [674, 345] width 351 height 39
paste textarea "[DATE] Billing Reconciliation"
type textarea "x"
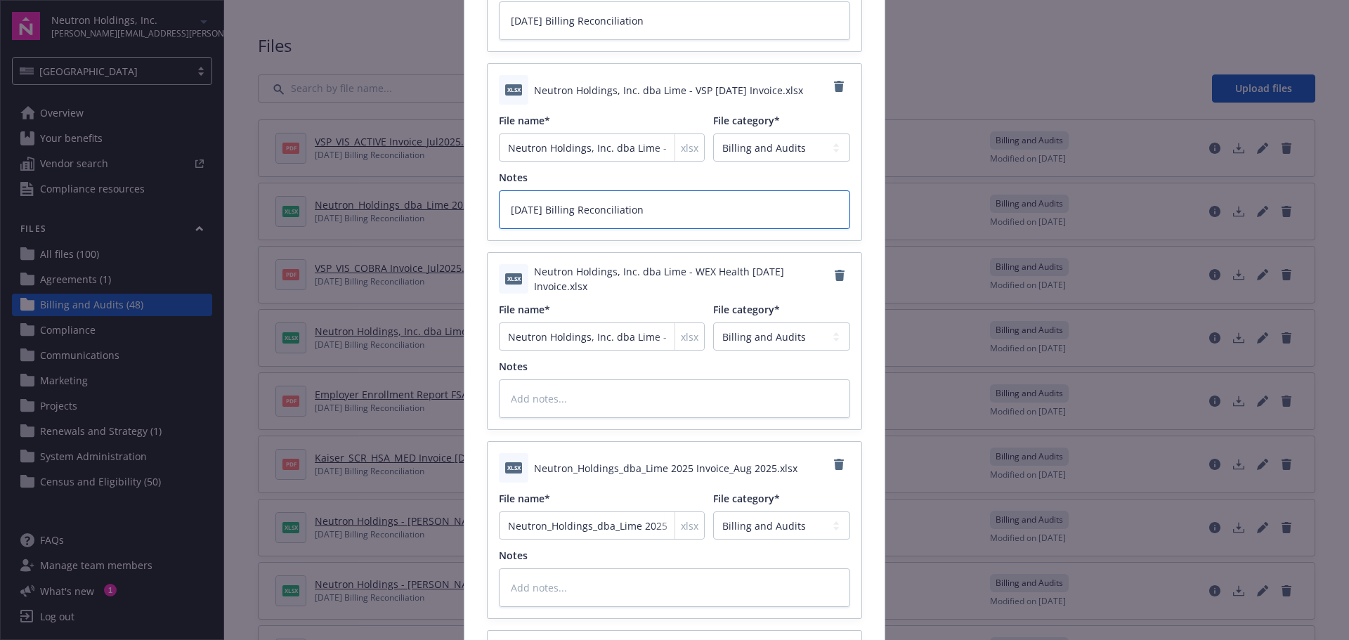
scroll to position [3653, 0]
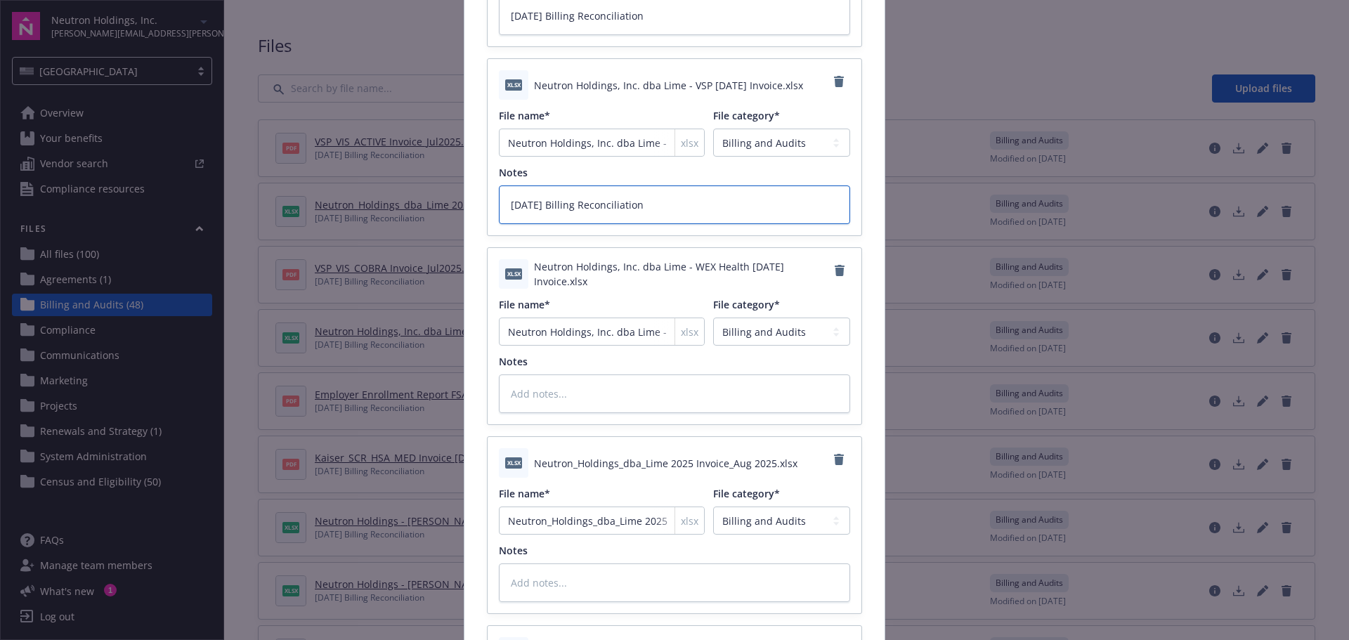
type textarea "[DATE] Billing Reconciliation"
click at [538, 403] on textarea at bounding box center [674, 393] width 351 height 39
paste textarea "[DATE] Billing Reconciliation"
type textarea "x"
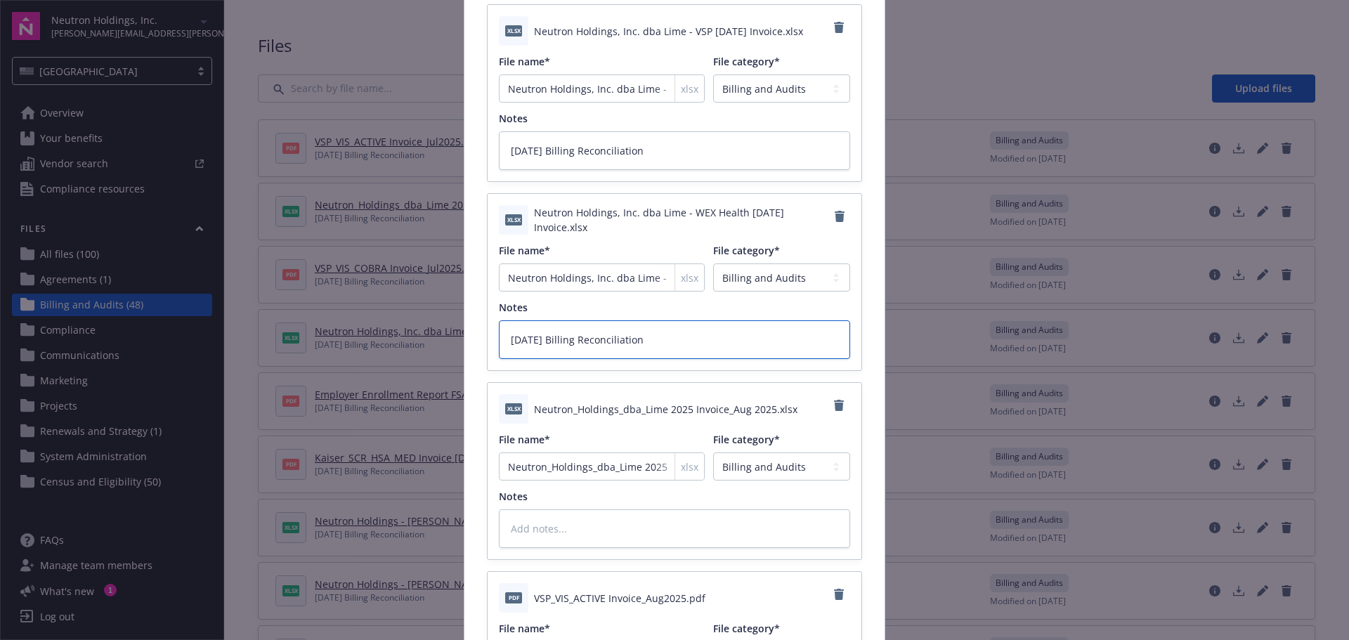
scroll to position [3794, 0]
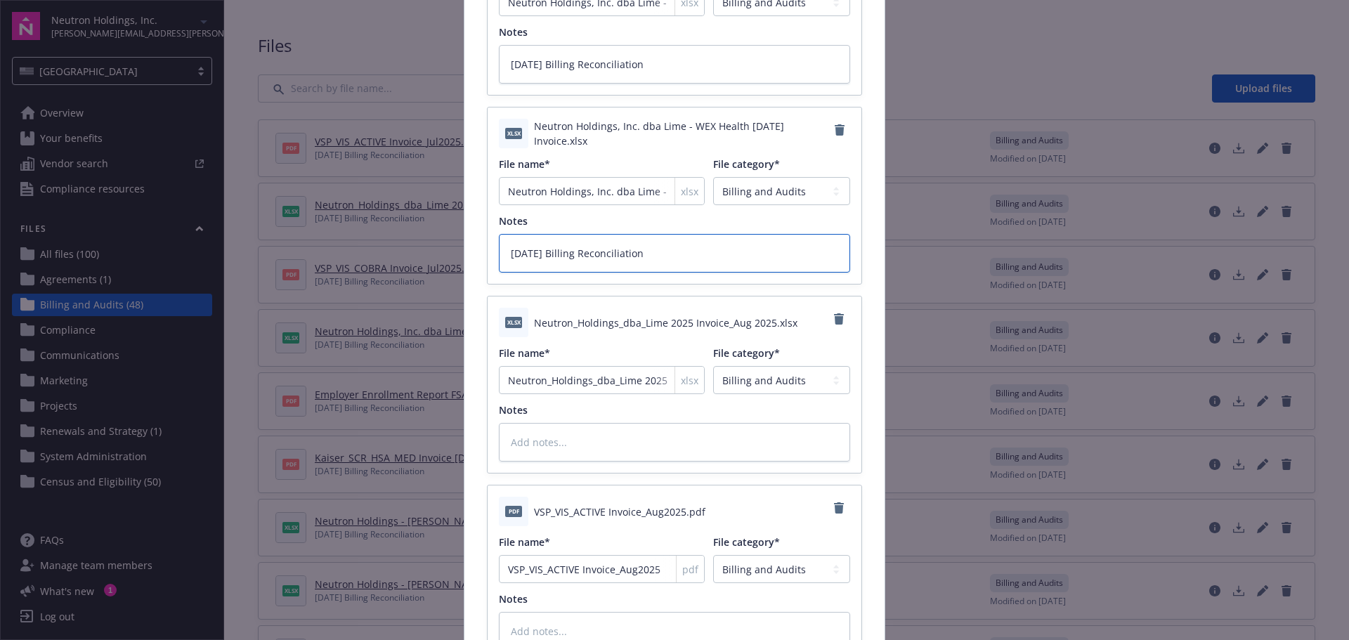
type textarea "[DATE] Billing Reconciliation"
click at [554, 437] on textarea at bounding box center [674, 442] width 351 height 39
paste textarea "[DATE] Billing Reconciliation"
type textarea "x"
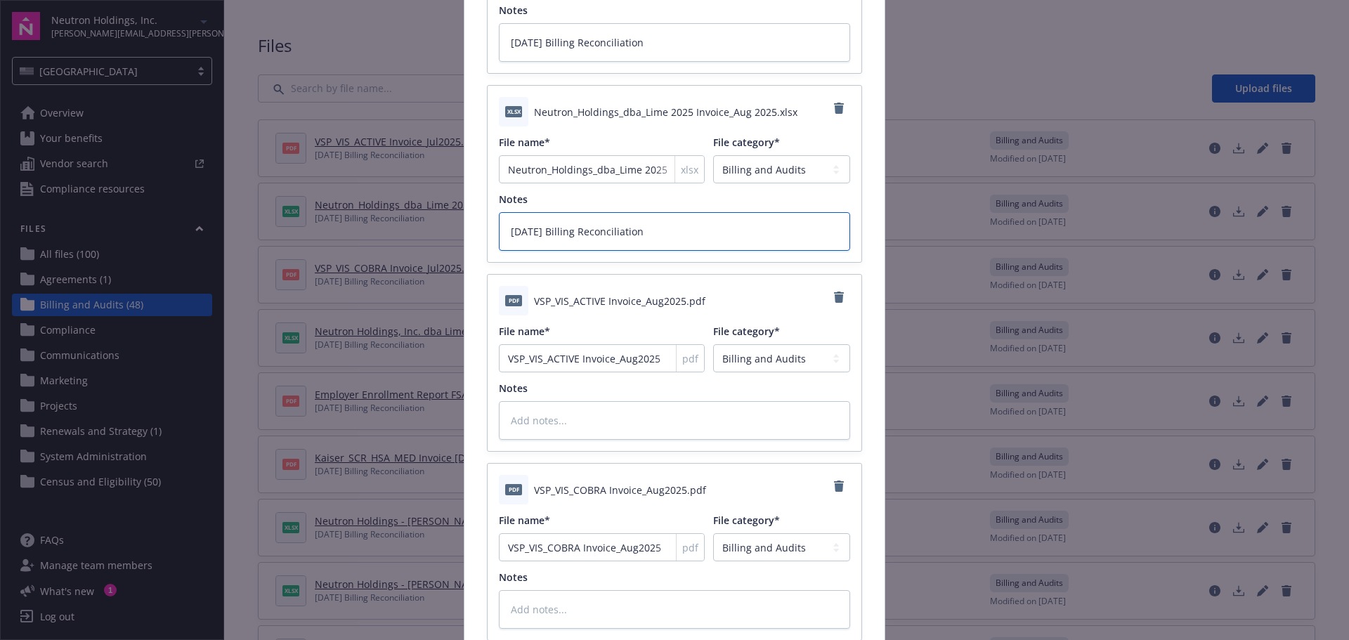
type textarea "[DATE] Billing Reconciliation"
click at [554, 438] on textarea at bounding box center [674, 420] width 351 height 39
paste textarea "[DATE] Billing Reconciliation"
type textarea "x"
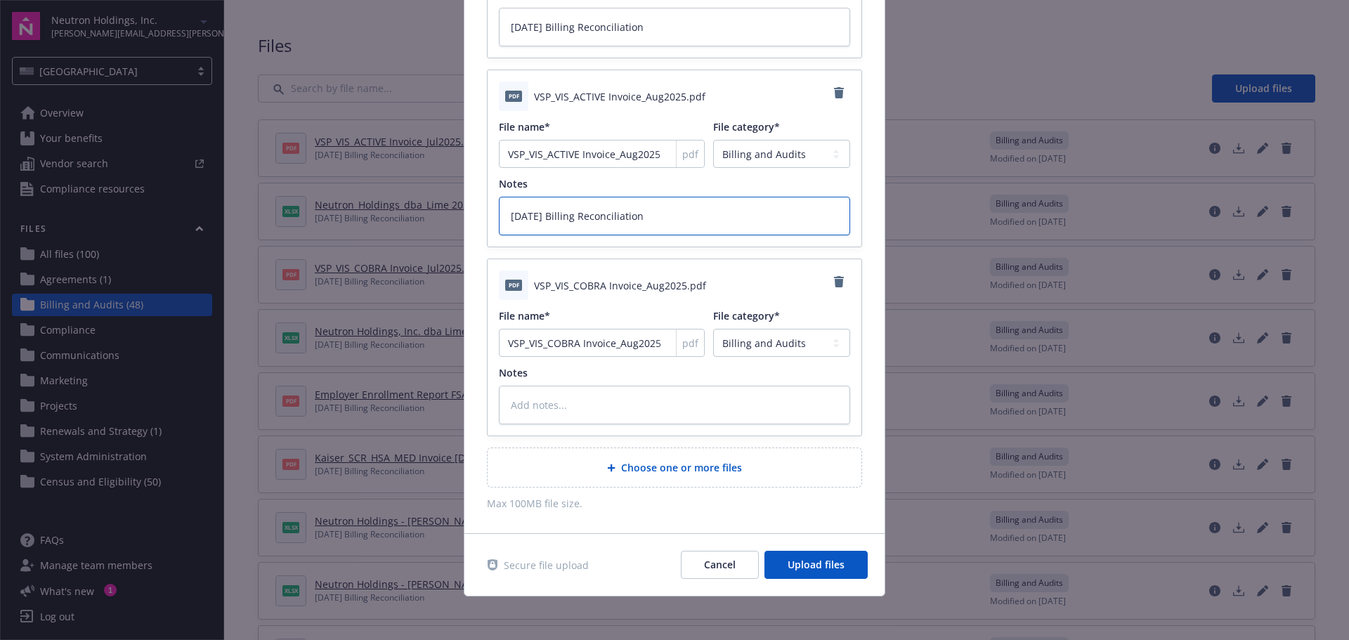
scroll to position [4210, 0]
type textarea "[DATE] Billing Reconciliation"
click at [542, 406] on textarea at bounding box center [674, 403] width 351 height 39
paste textarea "[DATE] Billing Reconciliation"
type textarea "x"
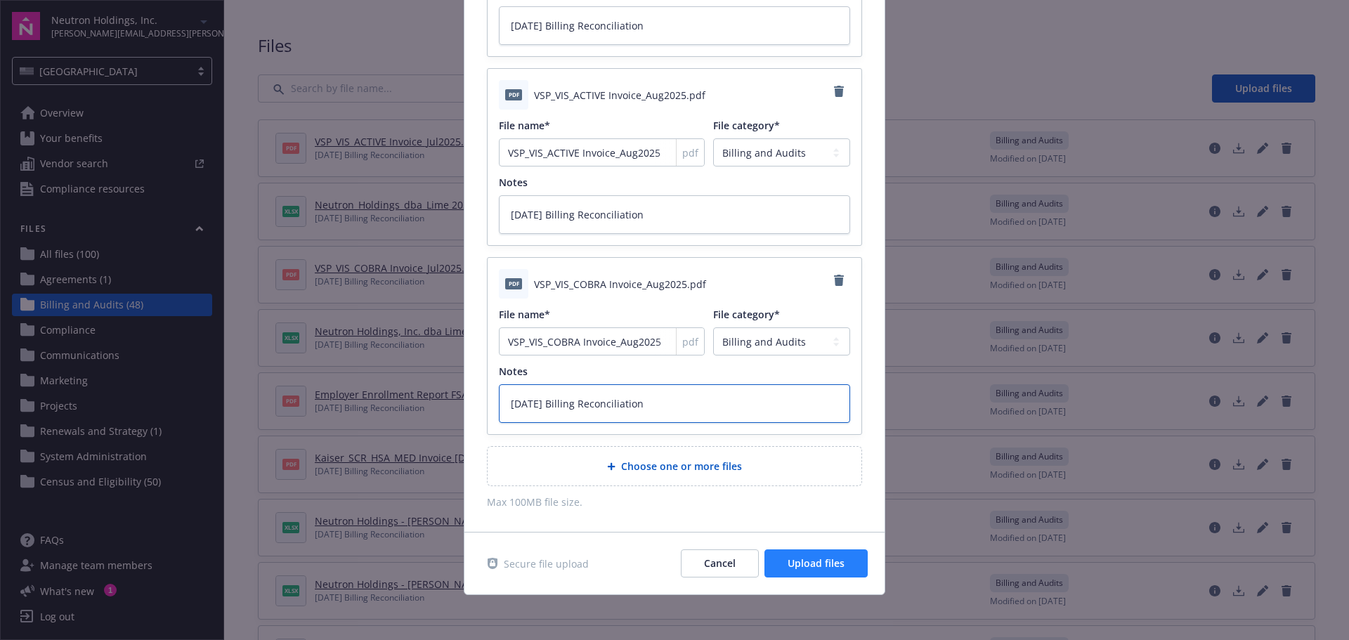
type textarea "[DATE] Billing Reconciliation"
click at [797, 556] on span "Upload files" at bounding box center [816, 562] width 57 height 13
type textarea "x"
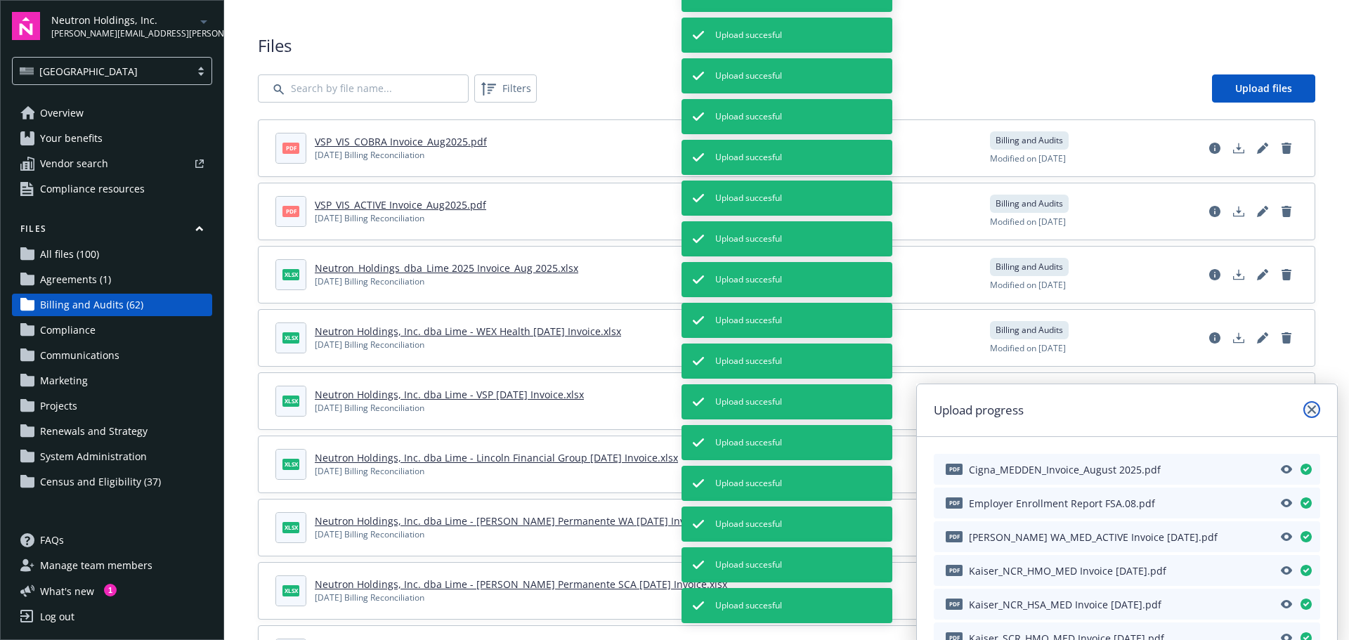
click at [1317, 410] on link "close" at bounding box center [1311, 409] width 17 height 17
